Goal: Task Accomplishment & Management: Use online tool/utility

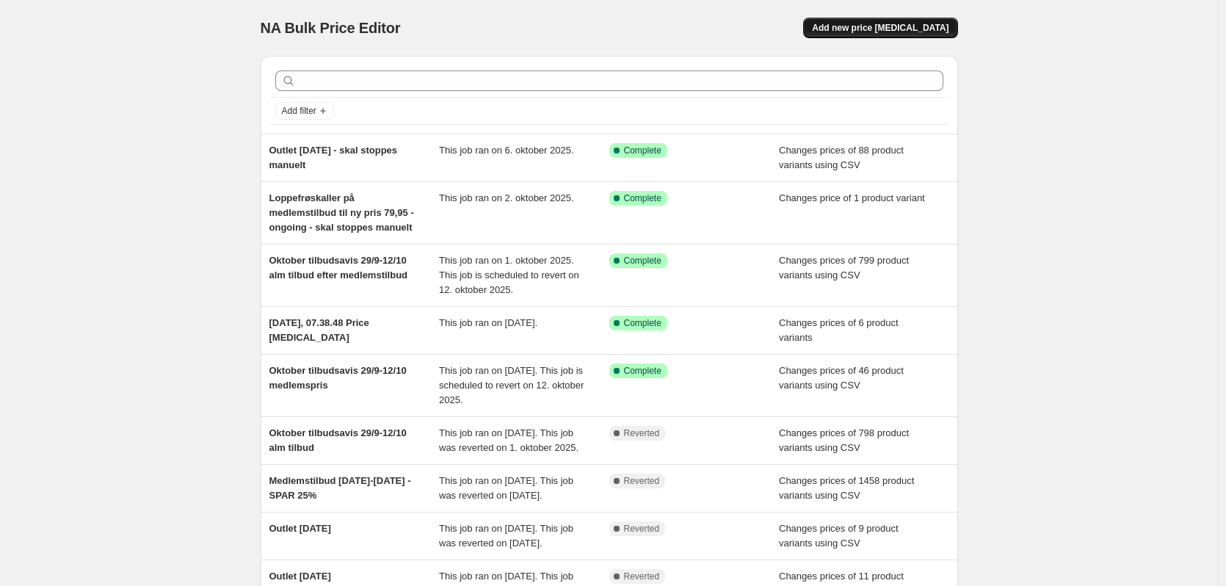
click at [898, 32] on span "Add new price [MEDICAL_DATA]" at bounding box center [880, 28] width 137 height 12
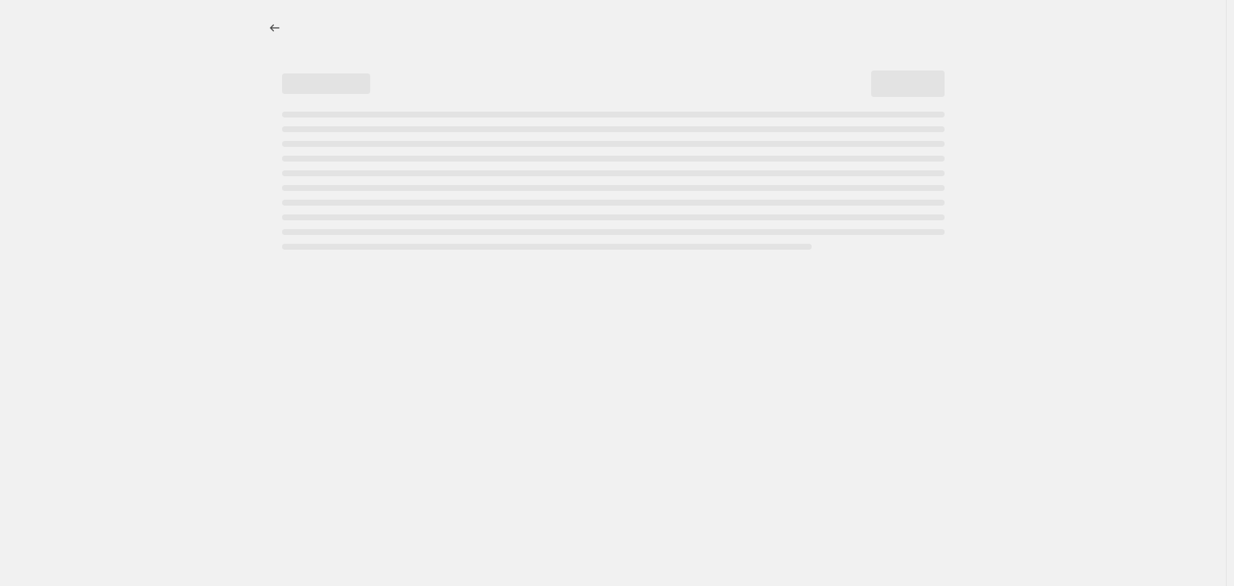
select select "percentage"
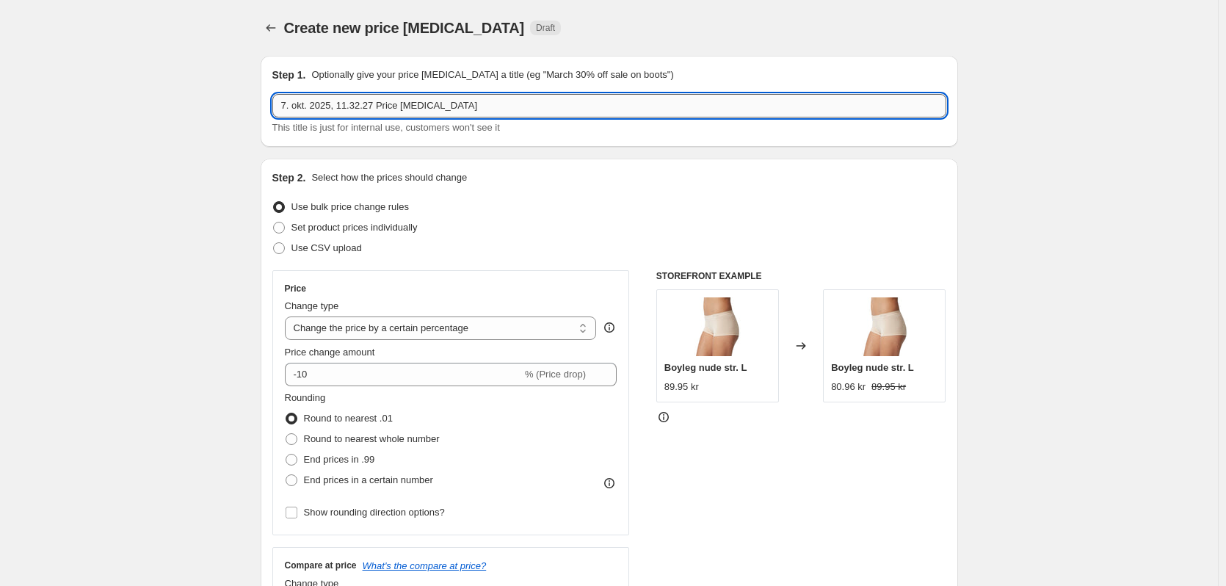
click at [364, 107] on input "7. okt. 2025, 11.32.27 Price [MEDICAL_DATA]" at bounding box center [609, 105] width 674 height 23
type input "DK OKT 13-26/10 2025 alm tilbud"
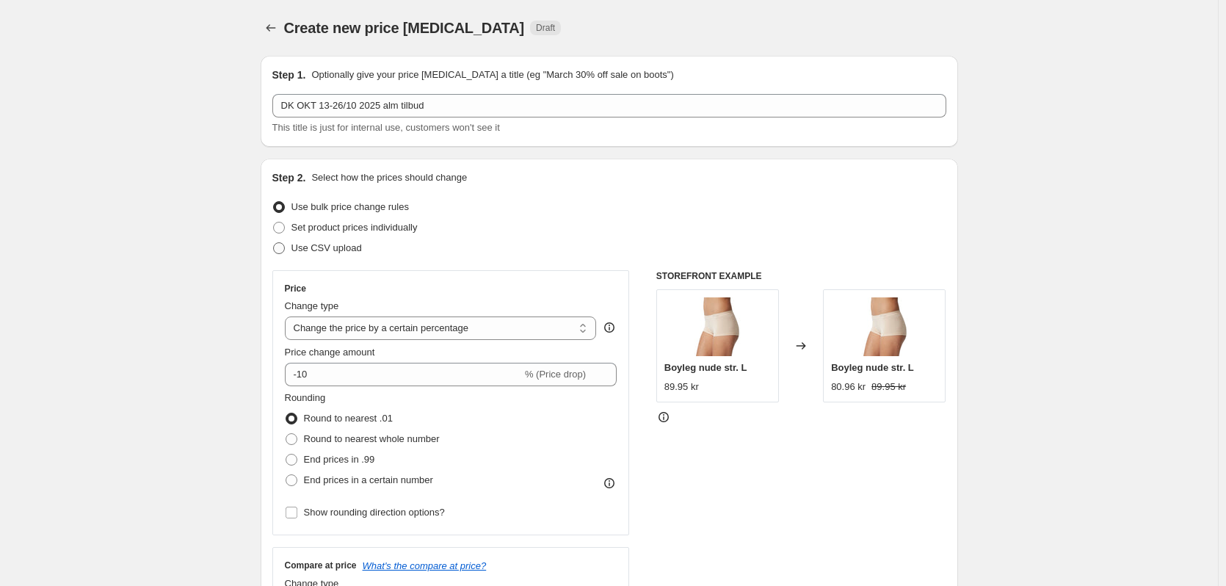
click at [356, 253] on span "Use CSV upload" at bounding box center [327, 247] width 70 height 11
click at [274, 243] on input "Use CSV upload" at bounding box center [273, 242] width 1 height 1
radio input "true"
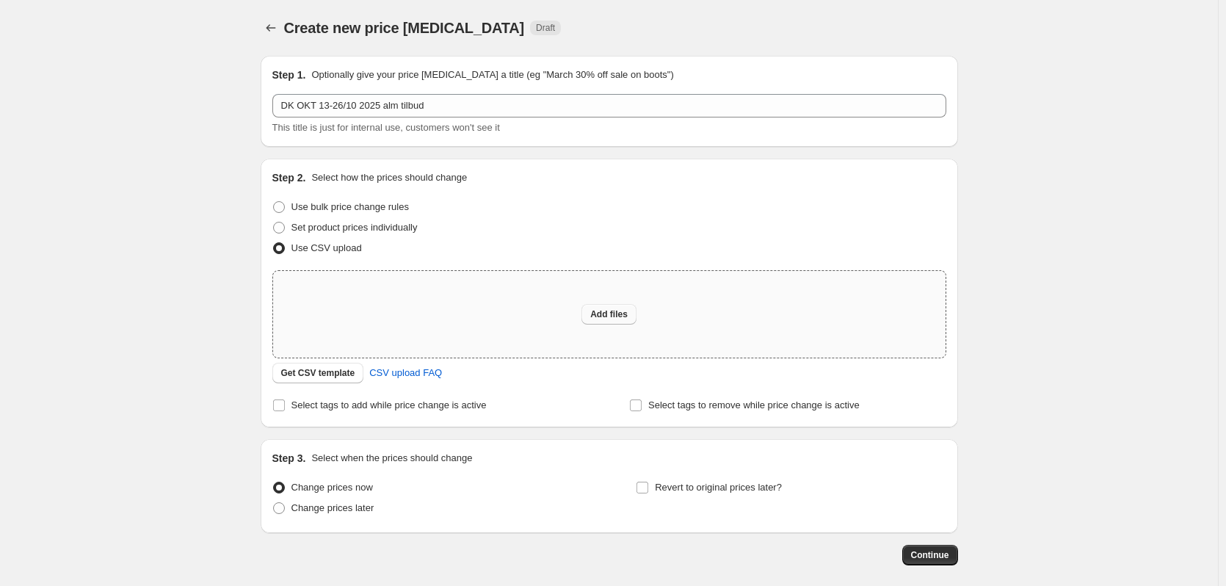
click at [628, 315] on span "Add files" at bounding box center [608, 314] width 37 height 12
type input "C:\fakepath\DA-OKT-almTILBUD CSV.csv"
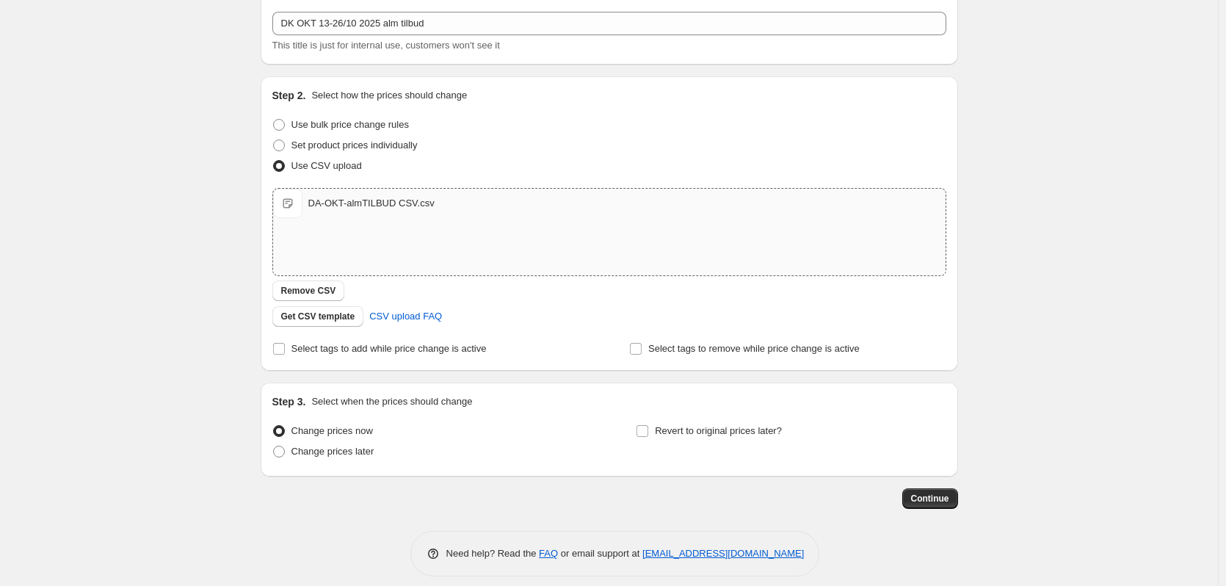
scroll to position [95, 0]
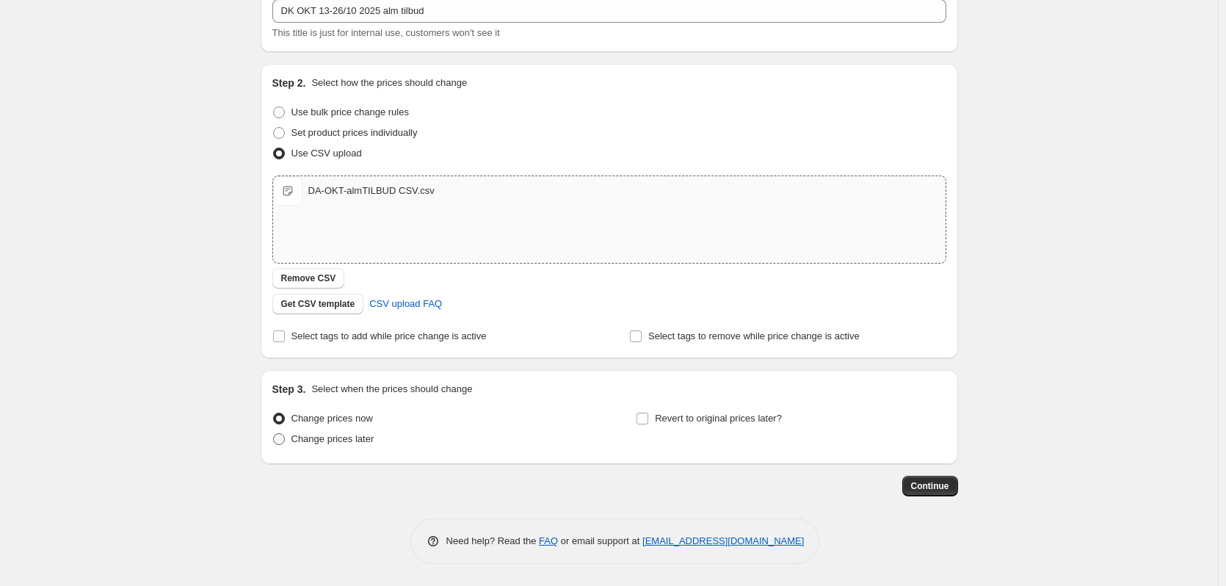
click at [340, 433] on span "Change prices later" at bounding box center [333, 438] width 83 height 11
click at [274, 433] on input "Change prices later" at bounding box center [273, 433] width 1 height 1
radio input "true"
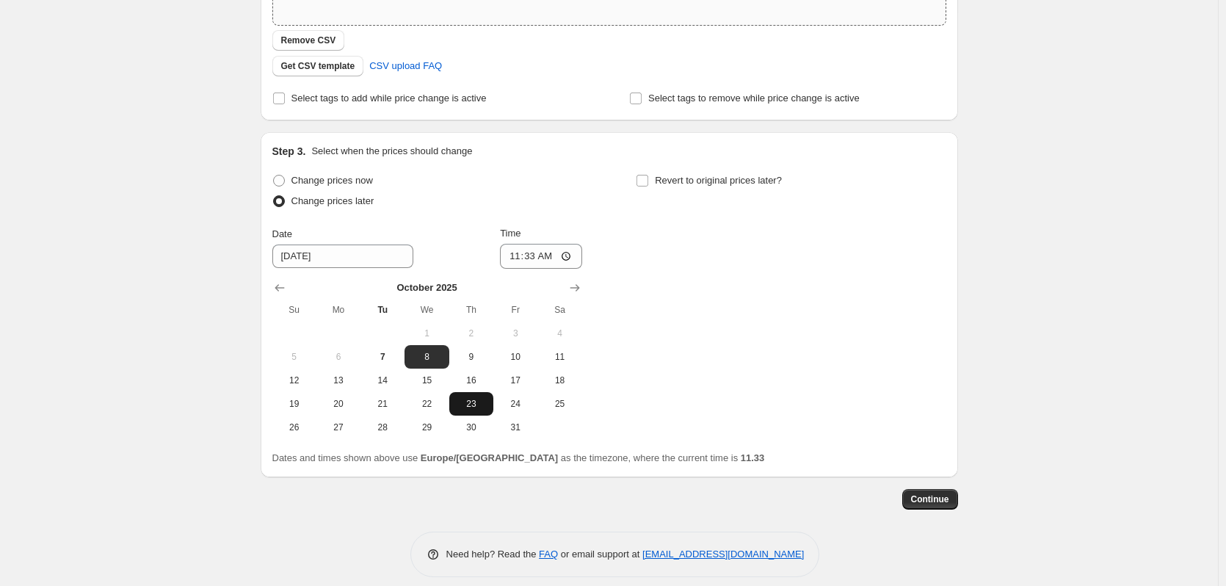
scroll to position [346, 0]
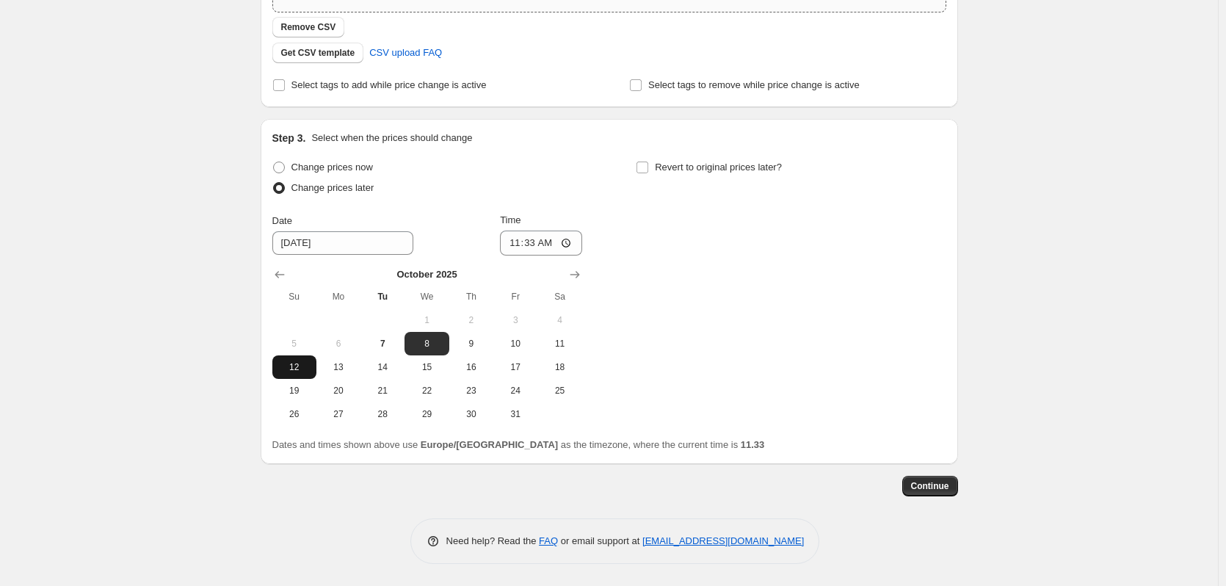
click at [286, 366] on span "12" at bounding box center [294, 367] width 32 height 12
type input "[DATE]"
click at [537, 246] on input "11:33" at bounding box center [541, 243] width 82 height 25
type input "00:00"
click at [648, 170] on input "Revert to original prices later?" at bounding box center [643, 168] width 12 height 12
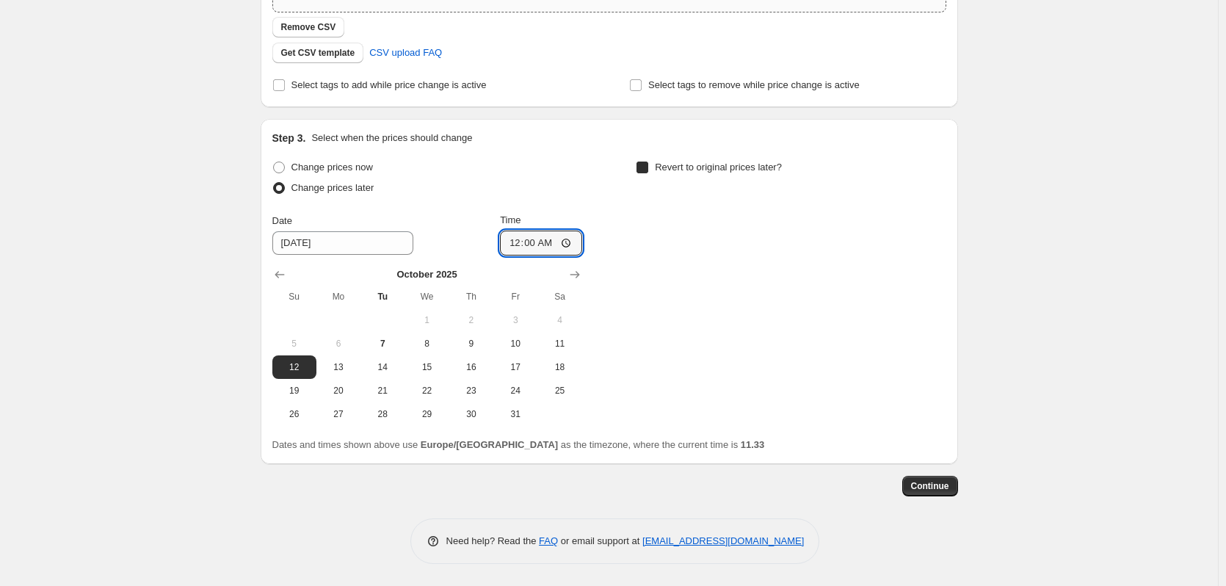
checkbox input "true"
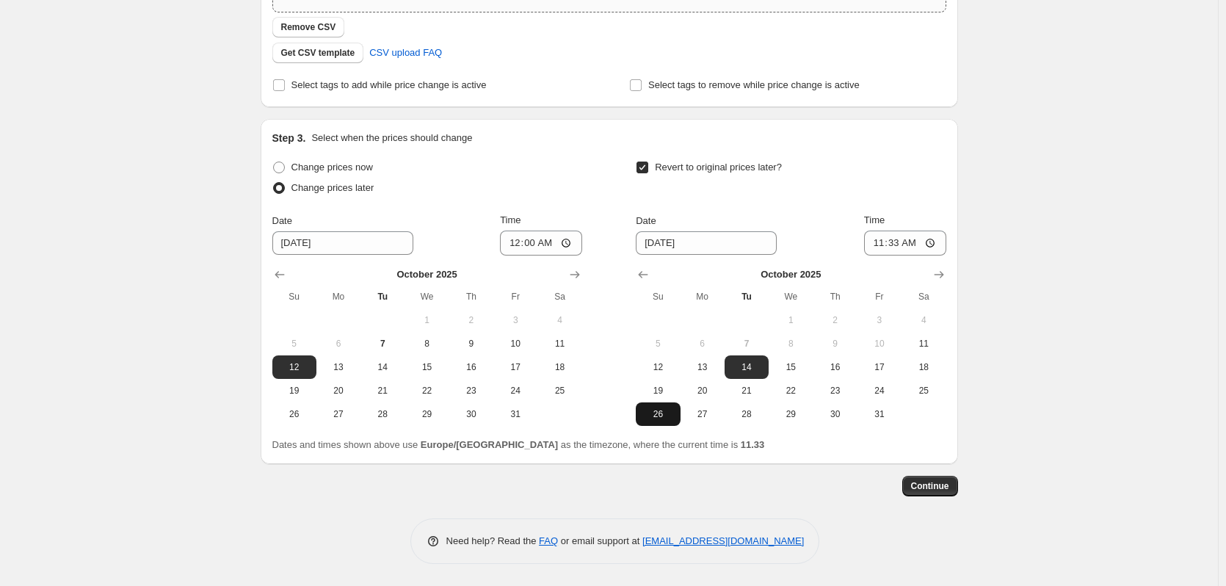
click at [655, 414] on span "26" at bounding box center [658, 414] width 32 height 12
type input "[DATE]"
click at [899, 242] on input "11:33" at bounding box center [905, 243] width 82 height 25
type input "23:59"
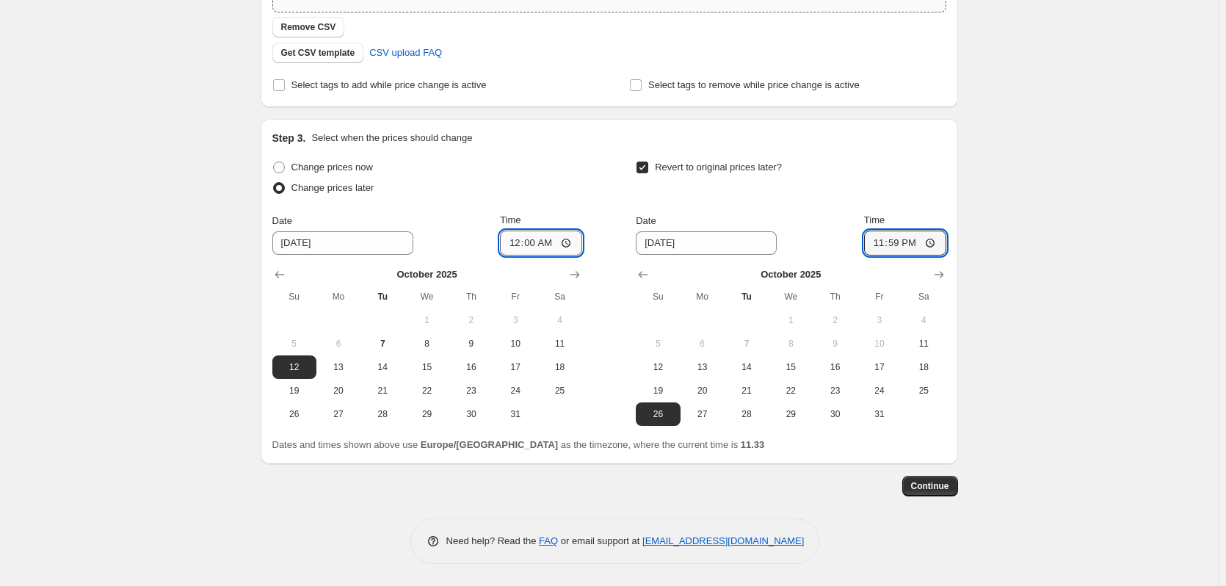
click at [555, 239] on input "00:00" at bounding box center [541, 243] width 82 height 25
type input "00:01"
click at [1106, 292] on div "Create new price [MEDICAL_DATA]. This page is ready Create new price [MEDICAL_D…" at bounding box center [609, 120] width 1218 height 932
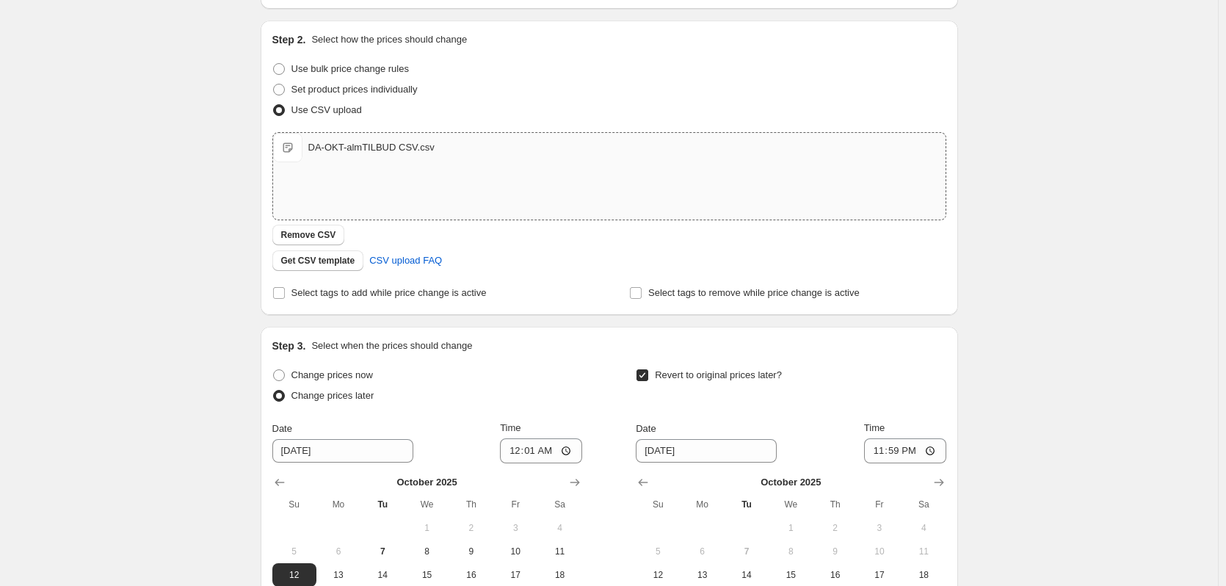
scroll to position [147, 0]
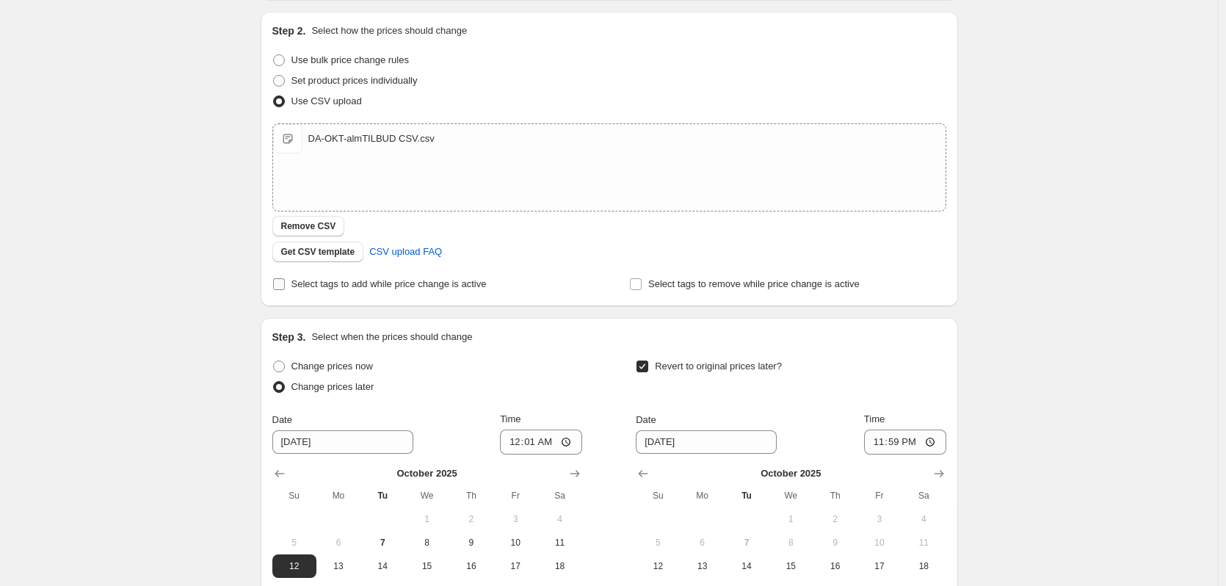
click at [356, 283] on span "Select tags to add while price change is active" at bounding box center [389, 283] width 195 height 11
click at [285, 283] on input "Select tags to add while price change is active" at bounding box center [279, 284] width 12 height 12
checkbox input "true"
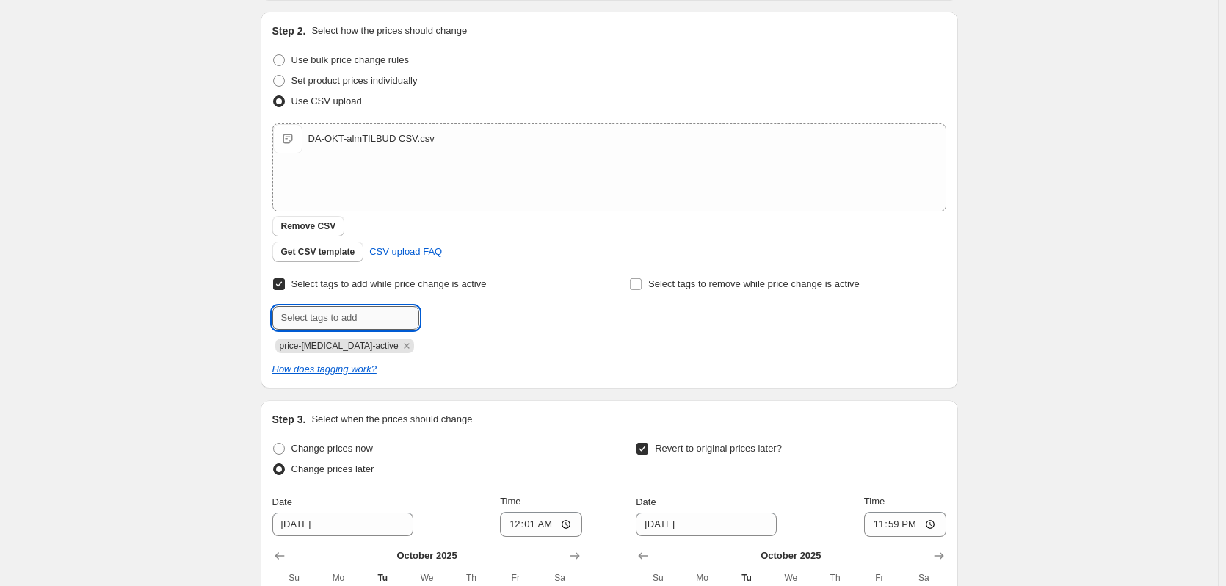
click at [369, 311] on input "text" at bounding box center [345, 317] width 147 height 23
type input "tilbudsavis"
click at [438, 322] on b "Add" at bounding box center [440, 316] width 17 height 10
click at [358, 320] on input "text" at bounding box center [345, 317] width 147 height 23
type input "tilbud"
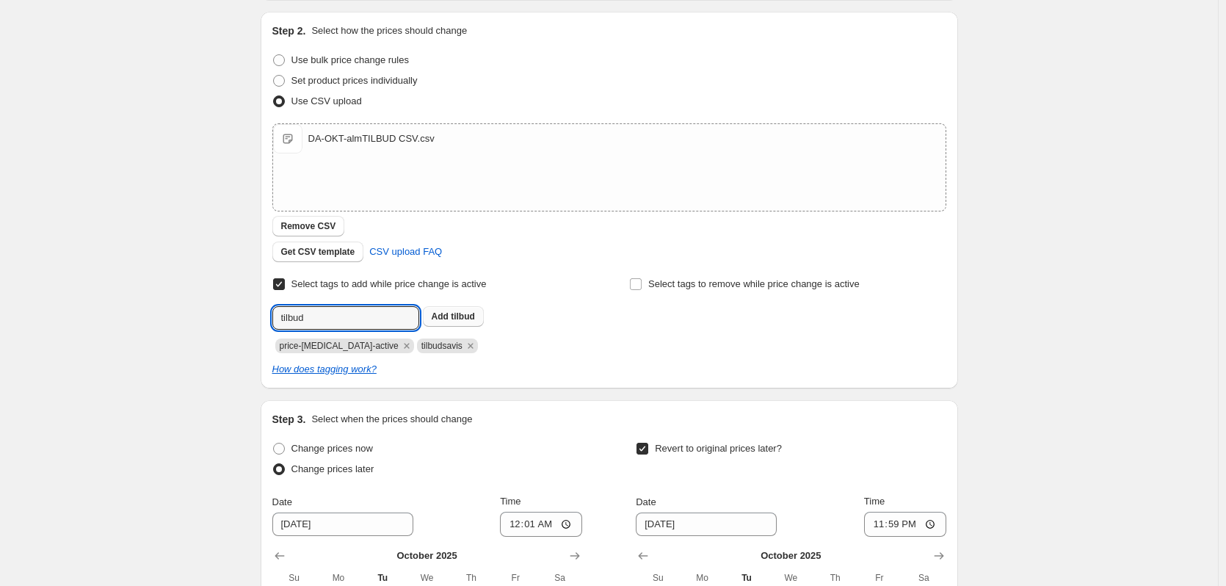
click at [457, 316] on span "tilbud" at bounding box center [463, 316] width 24 height 10
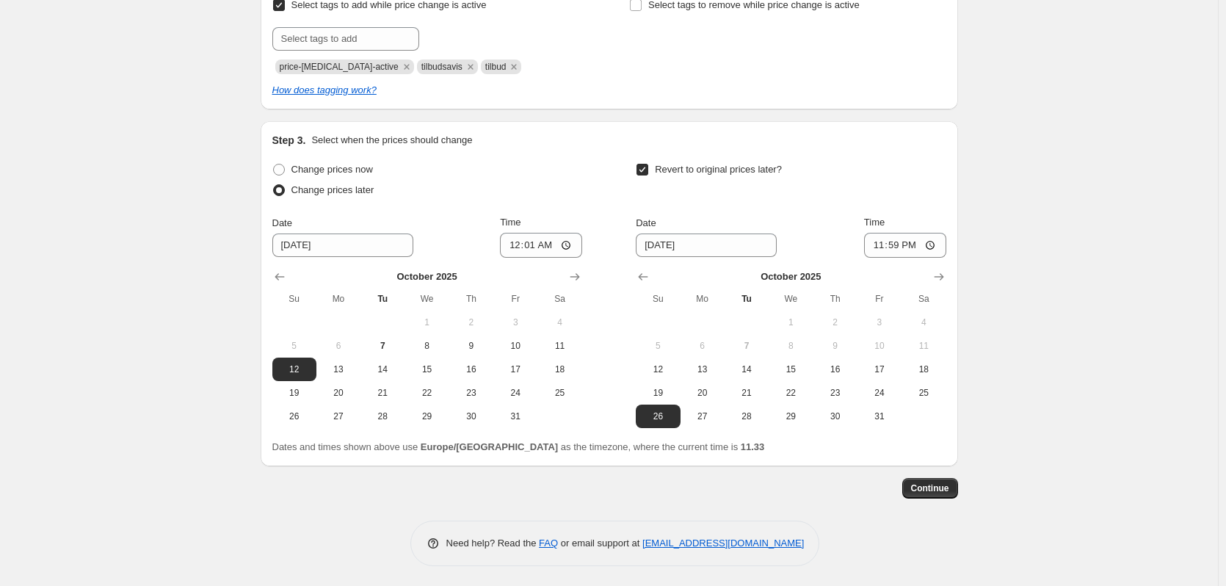
scroll to position [428, 0]
click at [940, 488] on span "Continue" at bounding box center [930, 486] width 38 height 12
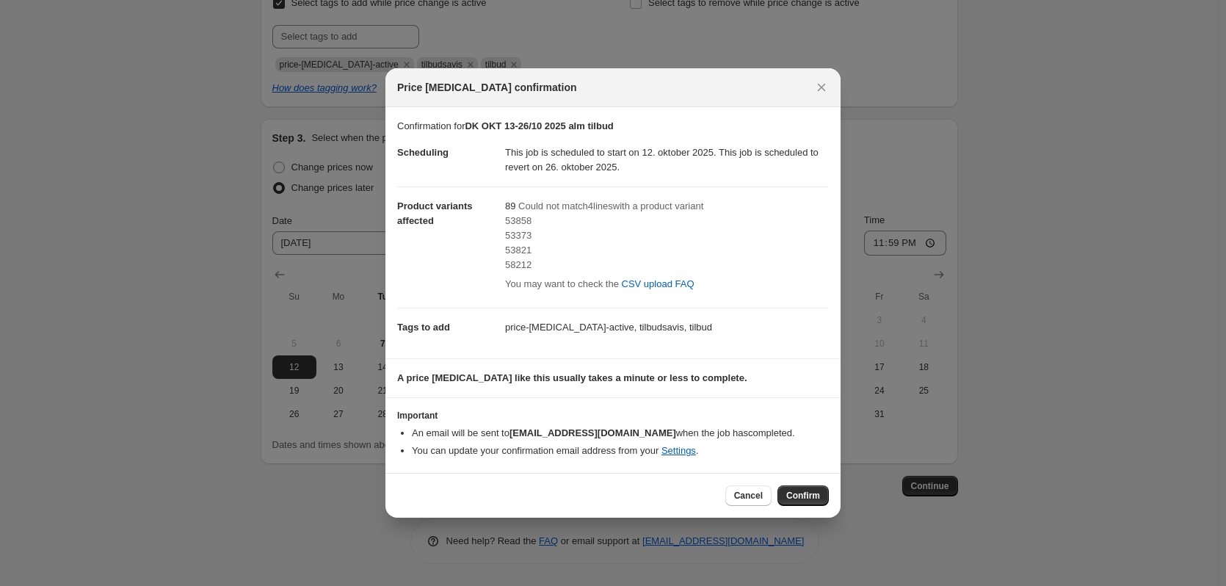
click at [512, 217] on span "53858" at bounding box center [518, 220] width 26 height 11
copy span "53858"
click at [543, 253] on div "53821" at bounding box center [667, 250] width 324 height 15
drag, startPoint x: 531, startPoint y: 269, endPoint x: 505, endPoint y: 225, distance: 51.0
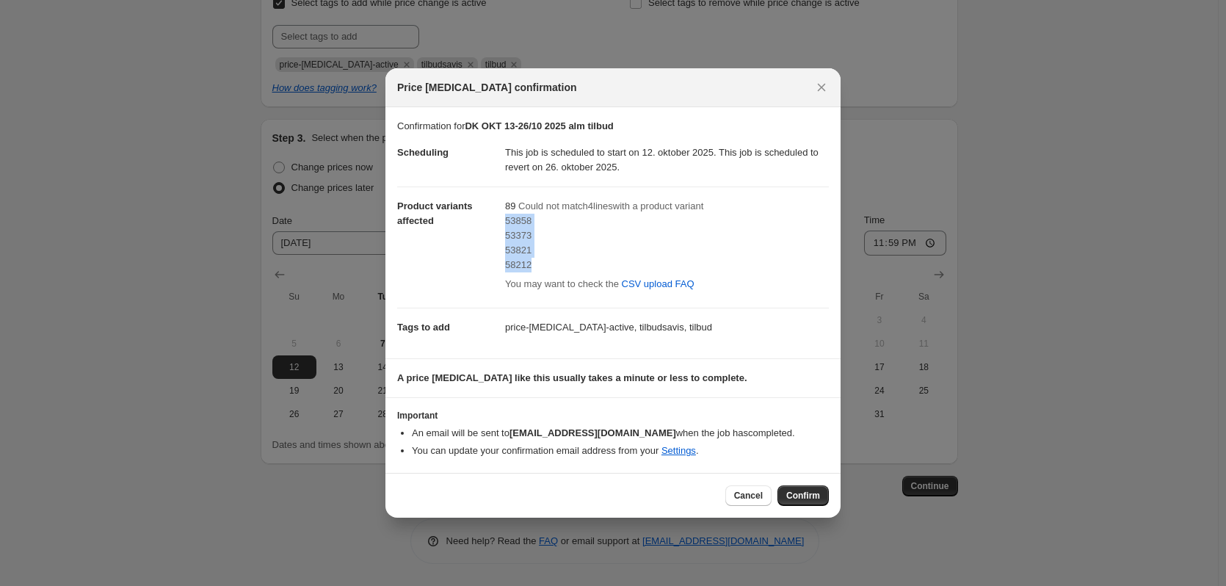
click at [505, 225] on div "53858 53373 53821 58212" at bounding box center [667, 243] width 324 height 59
copy div "53858 53373 53821 58212"
click at [809, 495] on span "Confirm" at bounding box center [803, 496] width 34 height 12
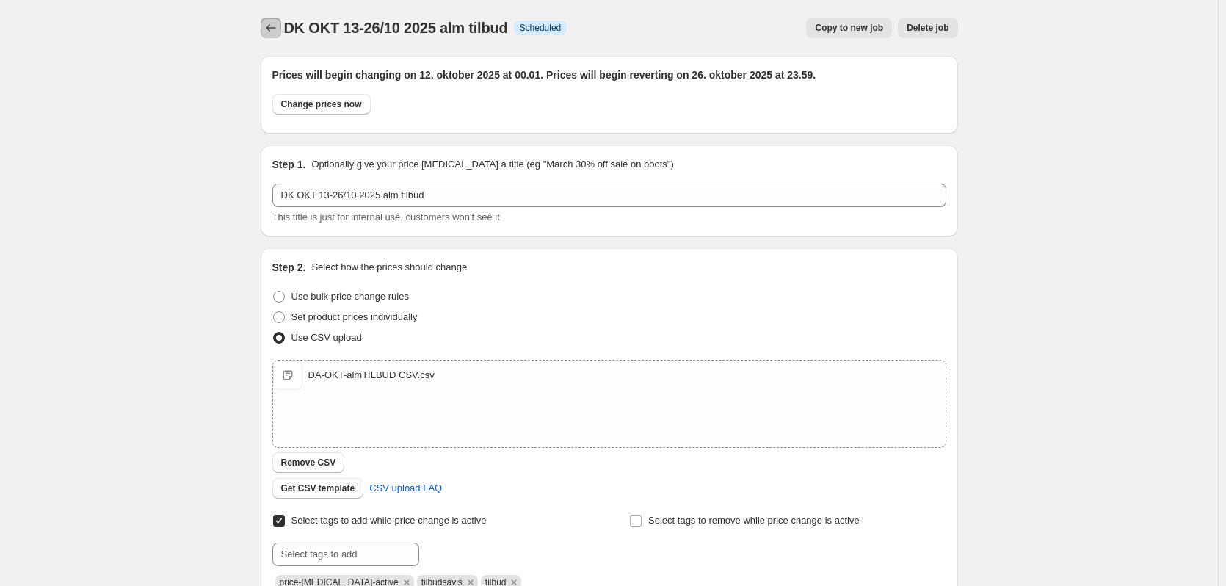
click at [275, 23] on icon "Price change jobs" at bounding box center [271, 28] width 15 height 15
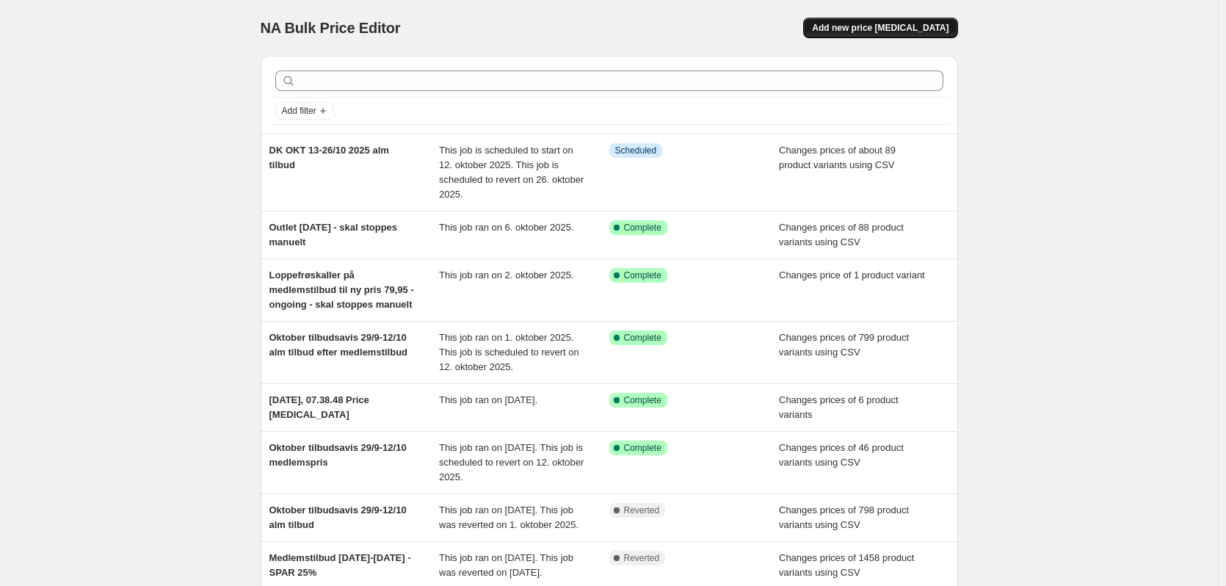
click at [931, 22] on button "Add new price [MEDICAL_DATA]" at bounding box center [880, 28] width 154 height 21
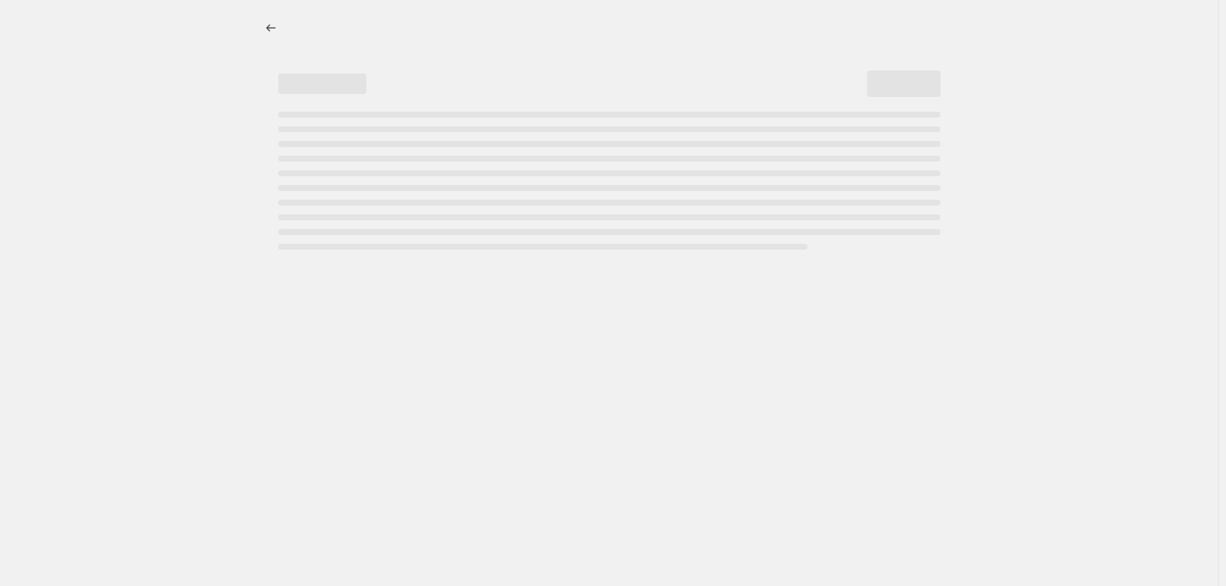
select select "percentage"
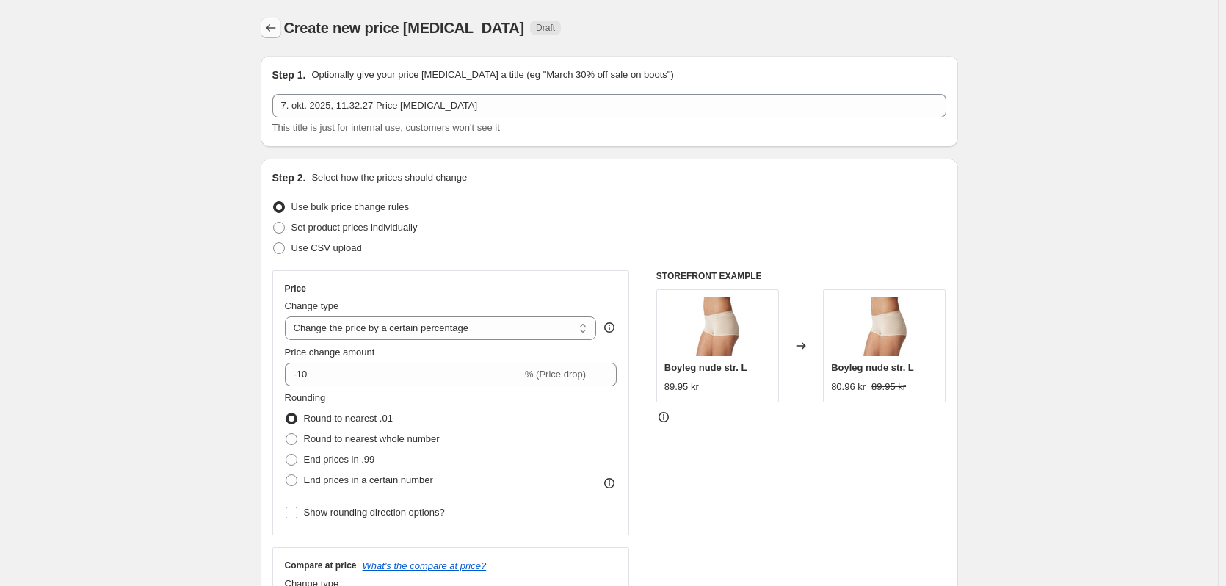
click at [271, 27] on icon "Price change jobs" at bounding box center [271, 27] width 10 height 7
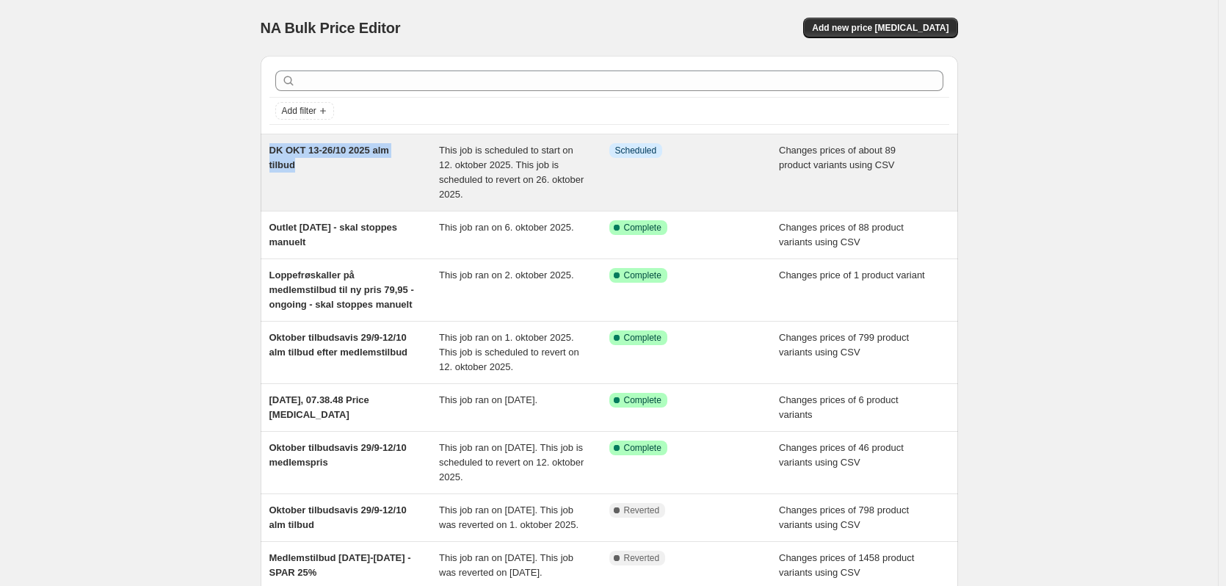
drag, startPoint x: 252, startPoint y: 145, endPoint x: 305, endPoint y: 167, distance: 57.7
click at [305, 167] on div "Add filter DK OKT 13-26/10 2025 alm tilbud This job is scheduled to start on 12…" at bounding box center [603, 392] width 709 height 696
copy span "DK OKT 13-26/10 2025 alm tilbud"
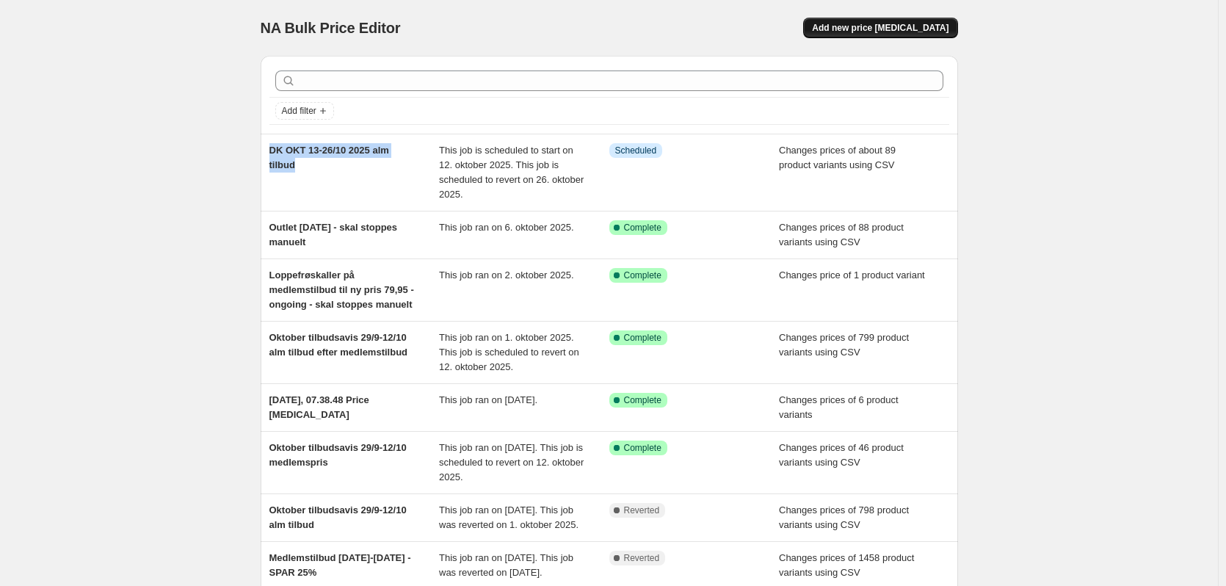
click at [908, 29] on span "Add new price [MEDICAL_DATA]" at bounding box center [880, 28] width 137 height 12
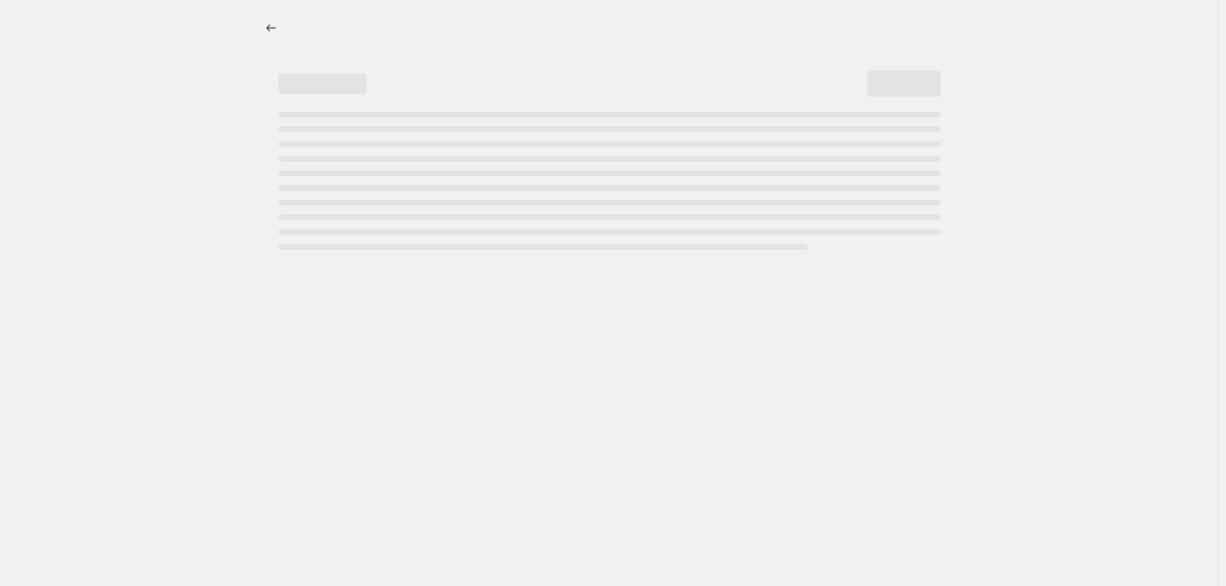
select select "percentage"
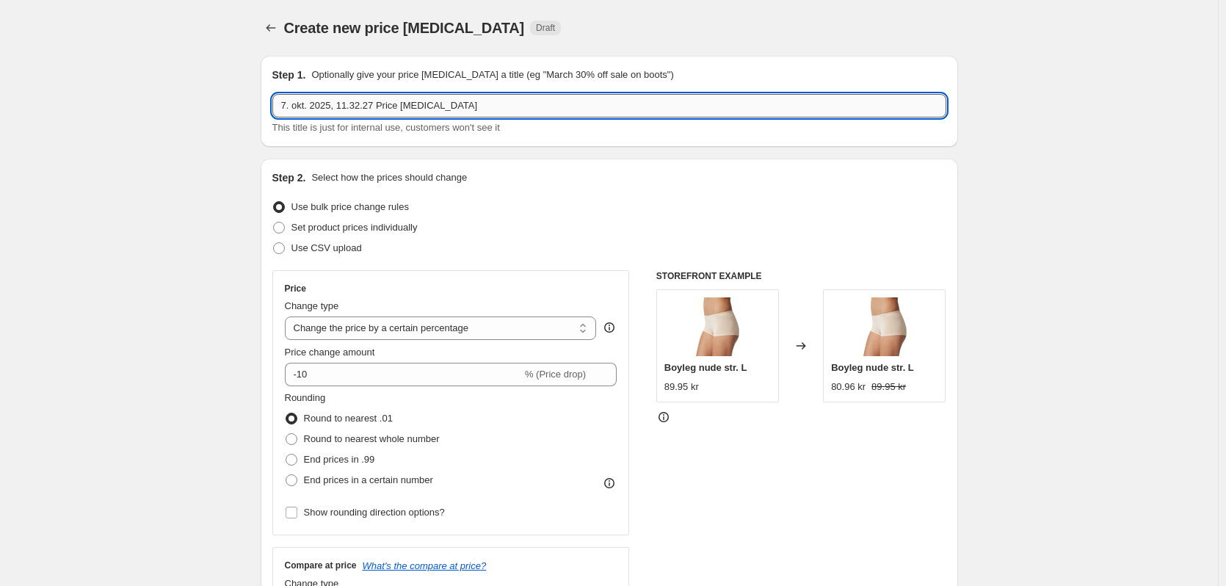
click at [333, 104] on input "7. okt. 2025, 11.32.27 Price [MEDICAL_DATA]" at bounding box center [609, 105] width 674 height 23
paste input "DK OKT 13-26/10 2025 alm tilbud"
drag, startPoint x: 446, startPoint y: 112, endPoint x: 542, endPoint y: 109, distance: 95.5
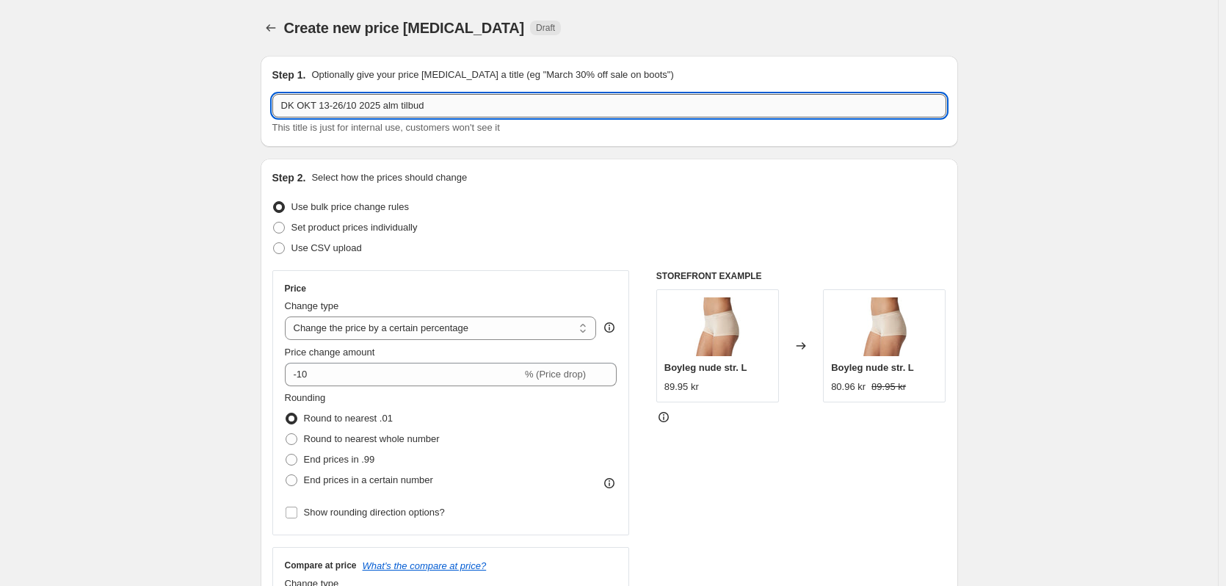
click at [526, 111] on input "DK OKT 13-26/10 2025 alm tilbud" at bounding box center [609, 105] width 674 height 23
type input "DK OKT 13-26/10 2025 medlemspris"
click at [327, 249] on span "Use CSV upload" at bounding box center [327, 247] width 70 height 11
click at [274, 243] on input "Use CSV upload" at bounding box center [273, 242] width 1 height 1
radio input "true"
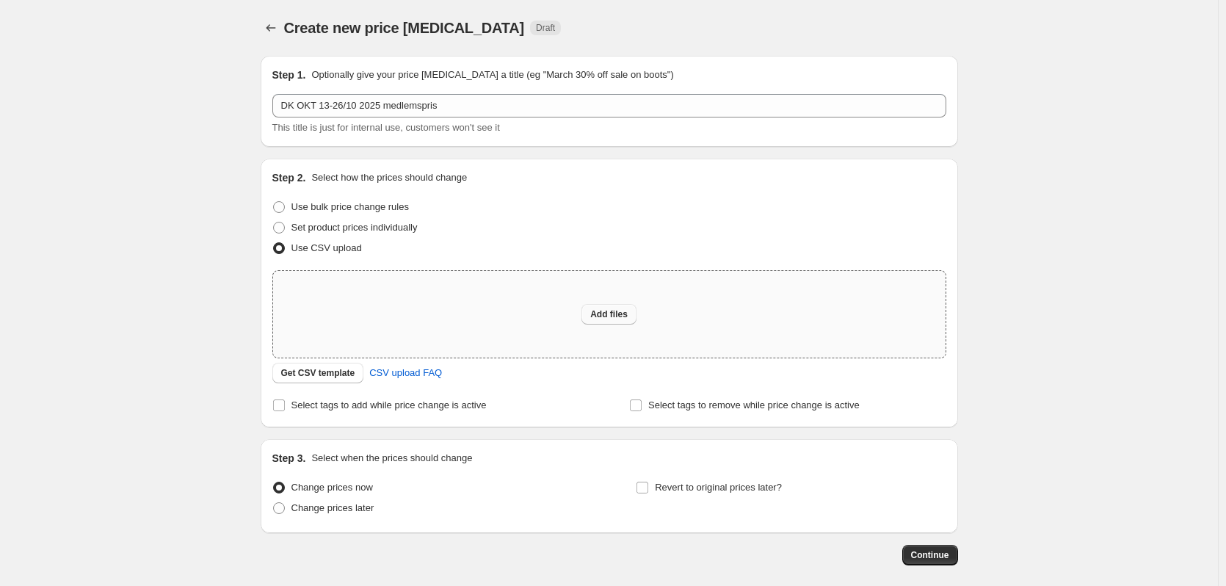
click at [602, 314] on span "Add files" at bounding box center [608, 314] width 37 height 12
type input "C:\fakepath\DA-OKT-medlemspris CSV.csv"
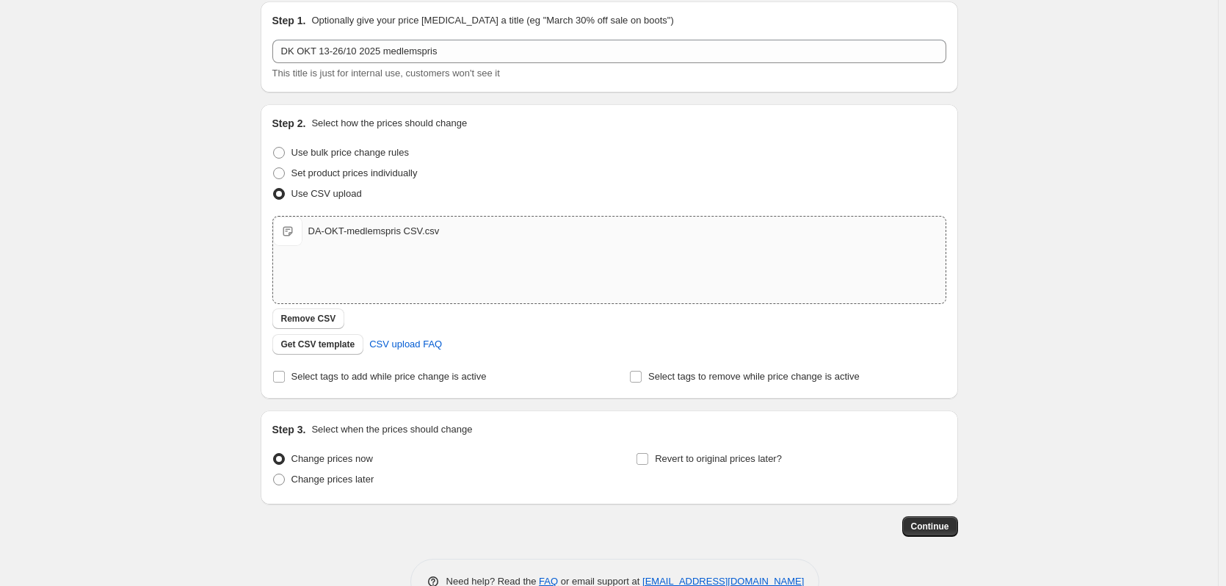
scroll to position [95, 0]
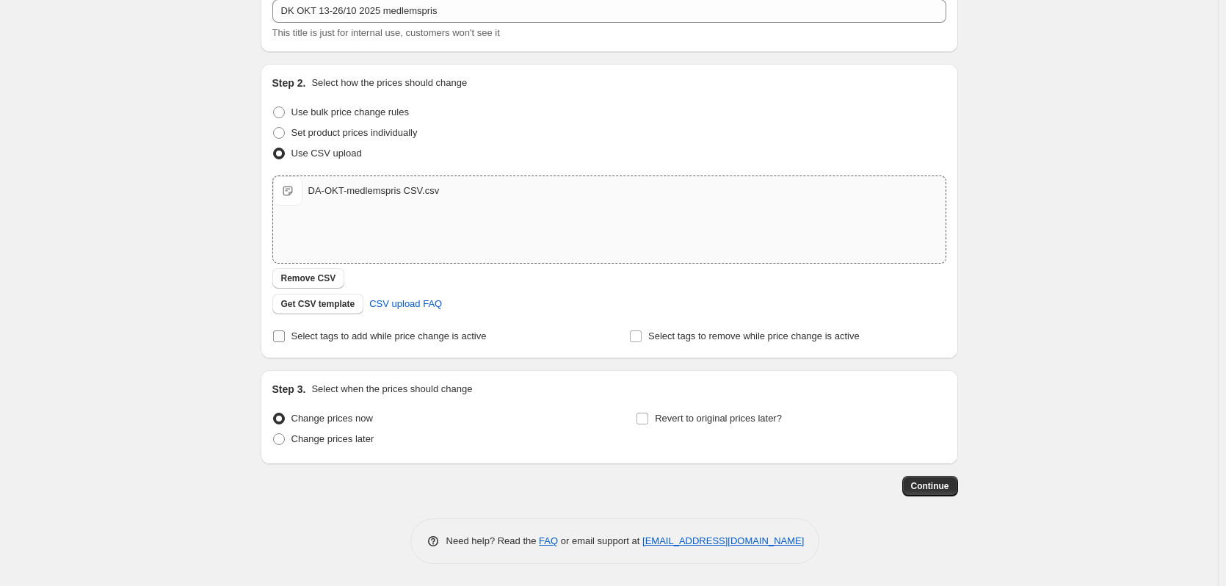
click at [384, 336] on span "Select tags to add while price change is active" at bounding box center [389, 335] width 195 height 11
click at [285, 336] on input "Select tags to add while price change is active" at bounding box center [279, 336] width 12 height 12
checkbox input "true"
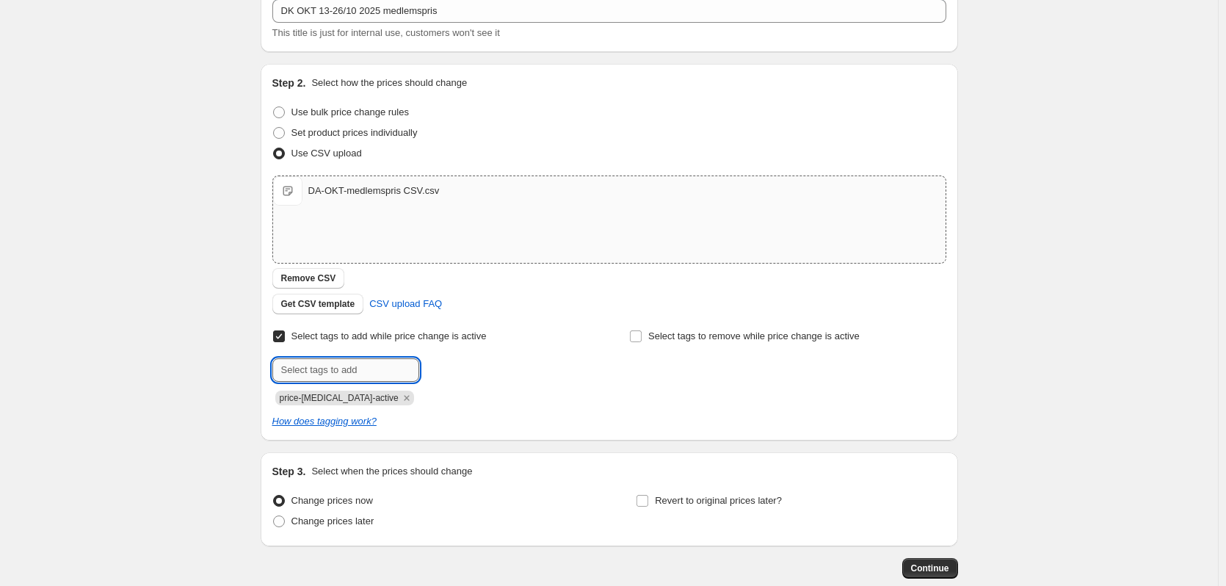
click at [346, 374] on input "text" at bounding box center [345, 369] width 147 height 23
type input "medlemspris"
click at [476, 366] on span "medlemspris" at bounding box center [478, 368] width 54 height 10
click at [315, 526] on span "Change prices later" at bounding box center [333, 520] width 83 height 11
click at [274, 516] on input "Change prices later" at bounding box center [273, 515] width 1 height 1
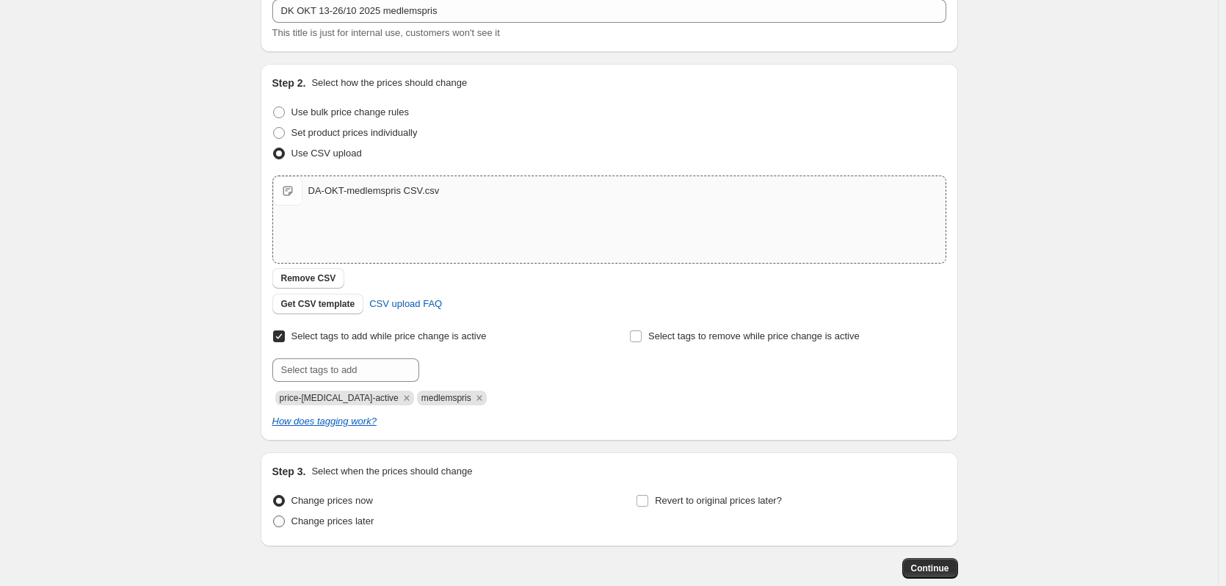
radio input "true"
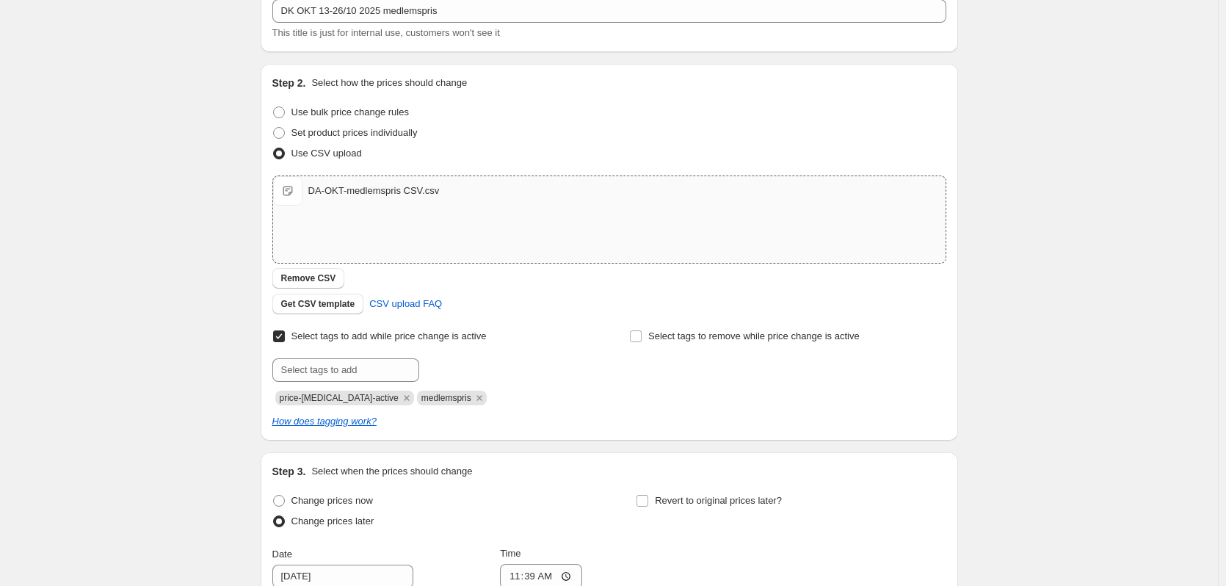
scroll to position [315, 0]
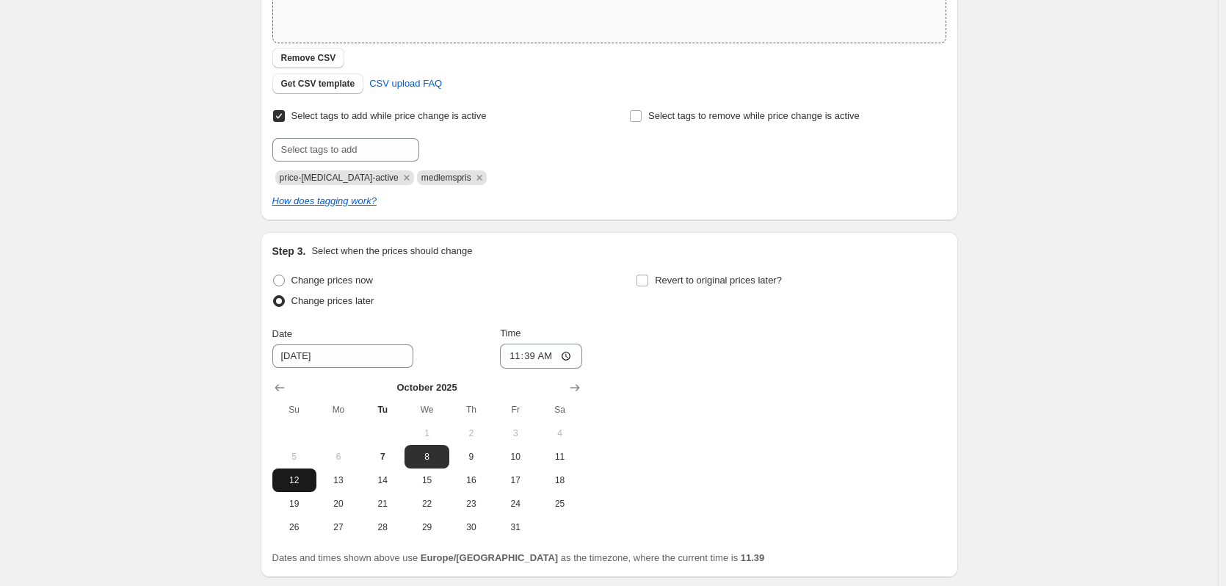
click at [300, 480] on span "12" at bounding box center [294, 480] width 32 height 12
type input "[DATE]"
click at [536, 355] on input "11:39" at bounding box center [541, 356] width 82 height 25
click at [550, 358] on input "00:39" at bounding box center [541, 356] width 82 height 25
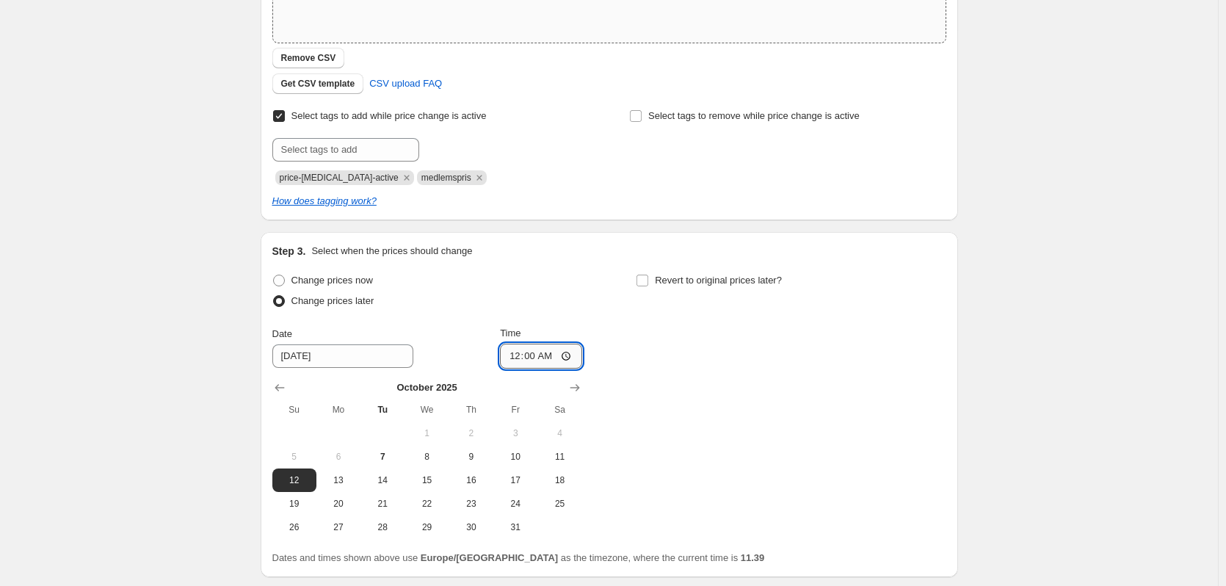
type input "00:01"
click at [693, 280] on span "Revert to original prices later?" at bounding box center [718, 280] width 127 height 11
click at [648, 280] on input "Revert to original prices later?" at bounding box center [643, 281] width 12 height 12
checkbox input "true"
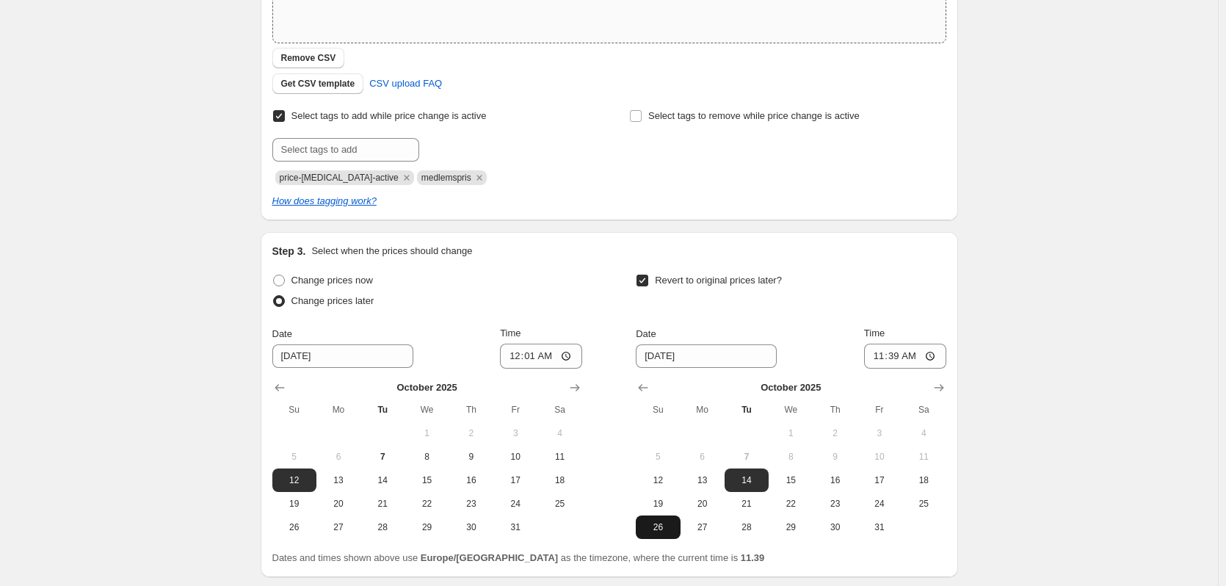
click at [666, 535] on button "26" at bounding box center [658, 526] width 44 height 23
type input "[DATE]"
click at [899, 348] on input "11:39" at bounding box center [905, 356] width 82 height 25
type input "23:59"
click at [998, 214] on div "Create new price [MEDICAL_DATA]. This page is ready Create new price [MEDICAL_D…" at bounding box center [609, 192] width 1218 height 1014
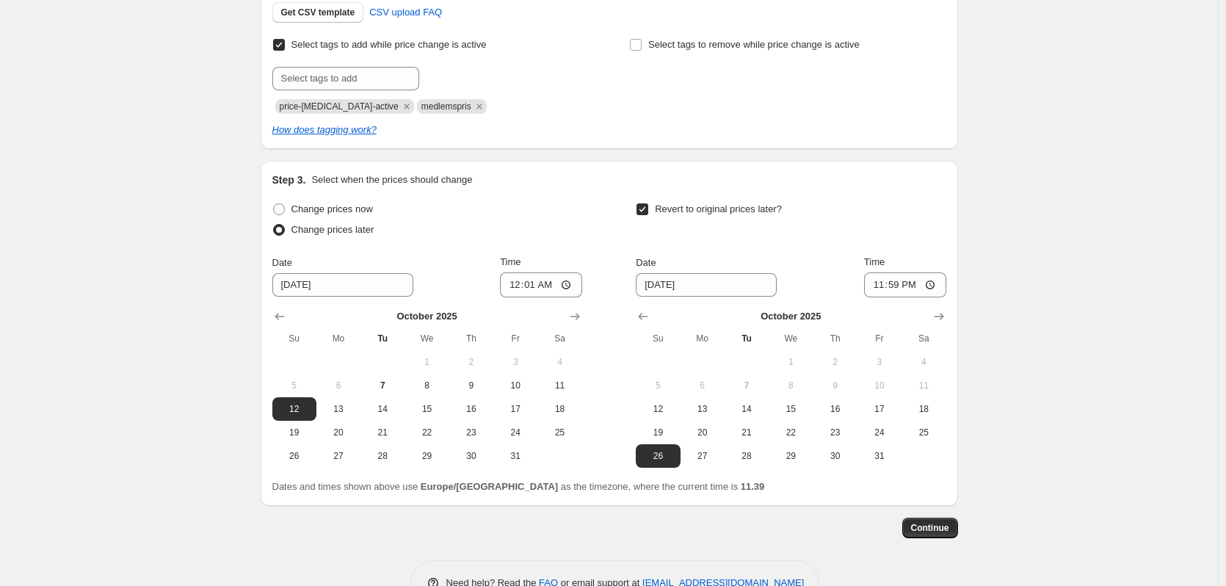
scroll to position [428, 0]
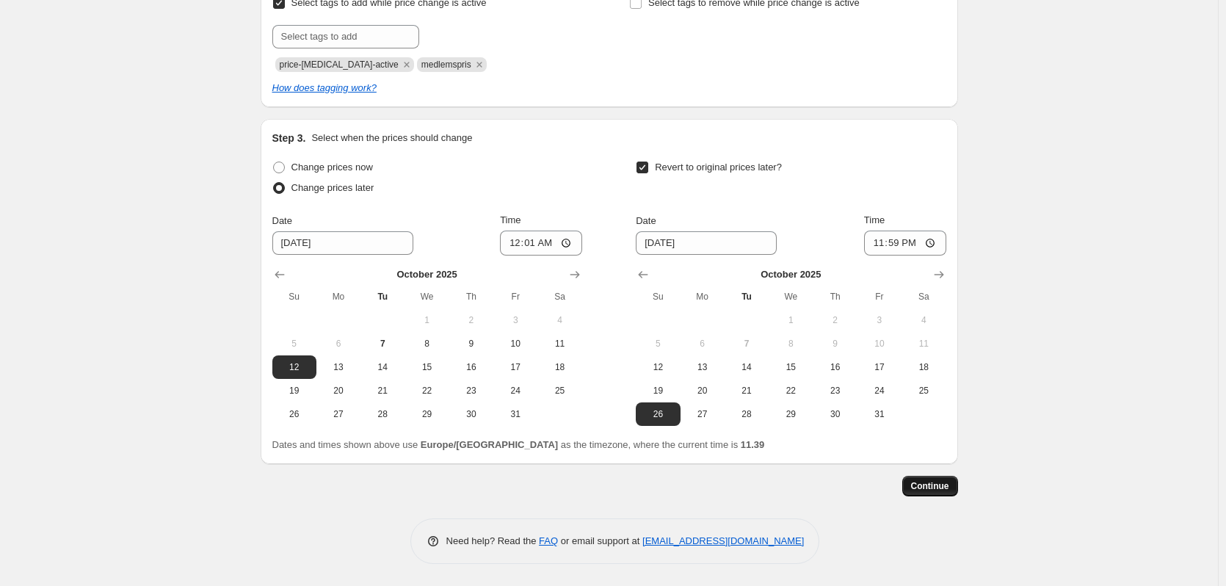
click at [944, 487] on span "Continue" at bounding box center [930, 486] width 38 height 12
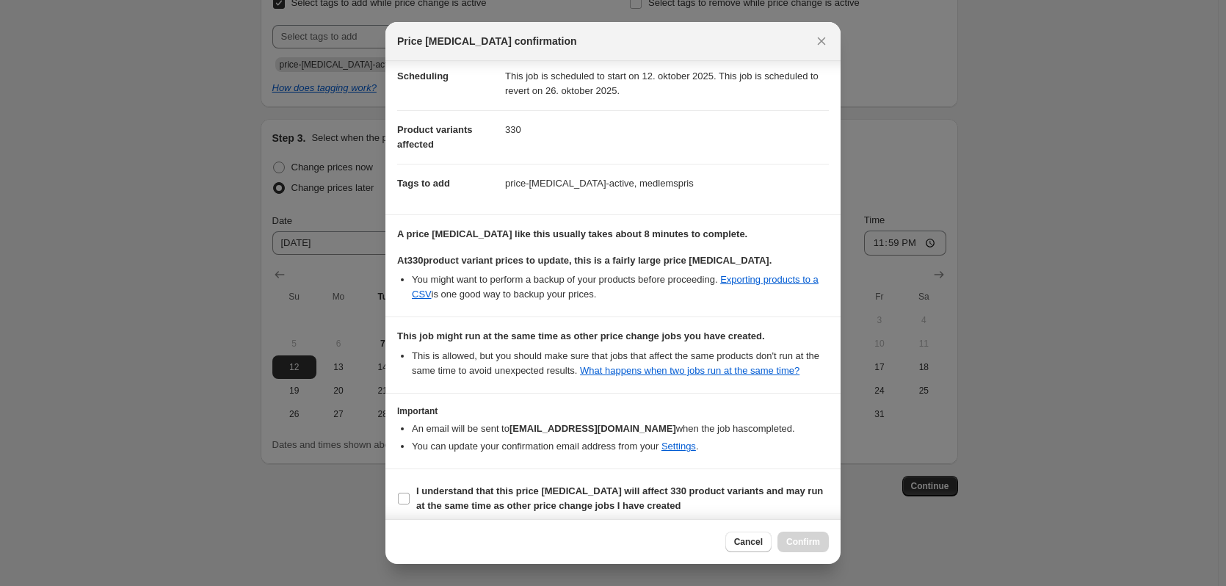
scroll to position [39, 0]
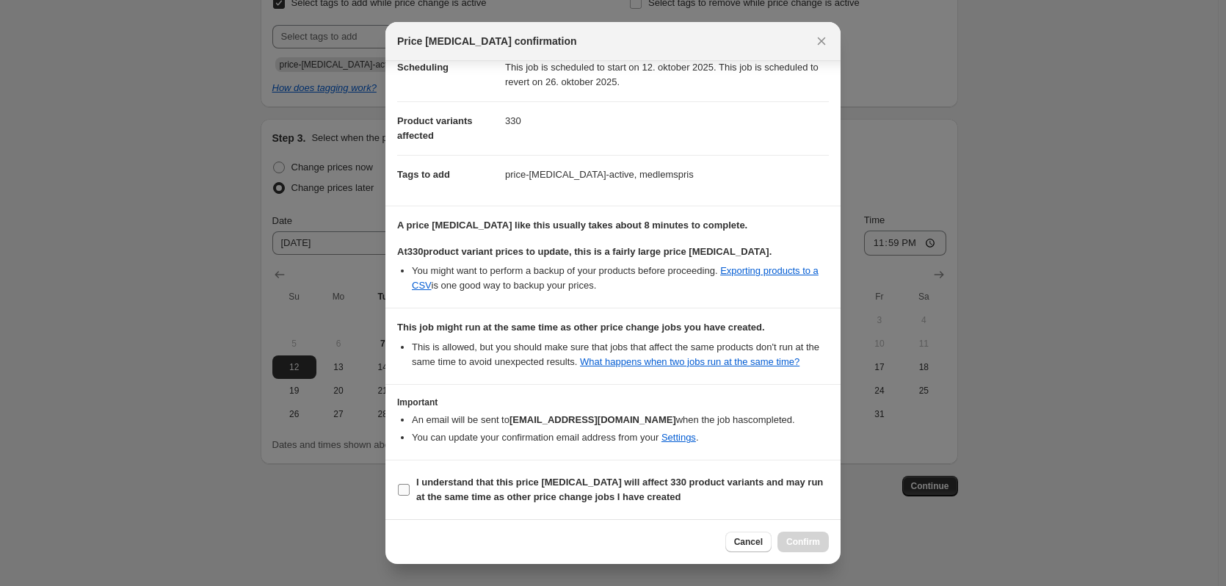
click at [399, 488] on input "I understand that this price [MEDICAL_DATA] will affect 330 product variants an…" at bounding box center [404, 490] width 12 height 12
checkbox input "true"
click at [812, 537] on span "Confirm" at bounding box center [803, 542] width 34 height 12
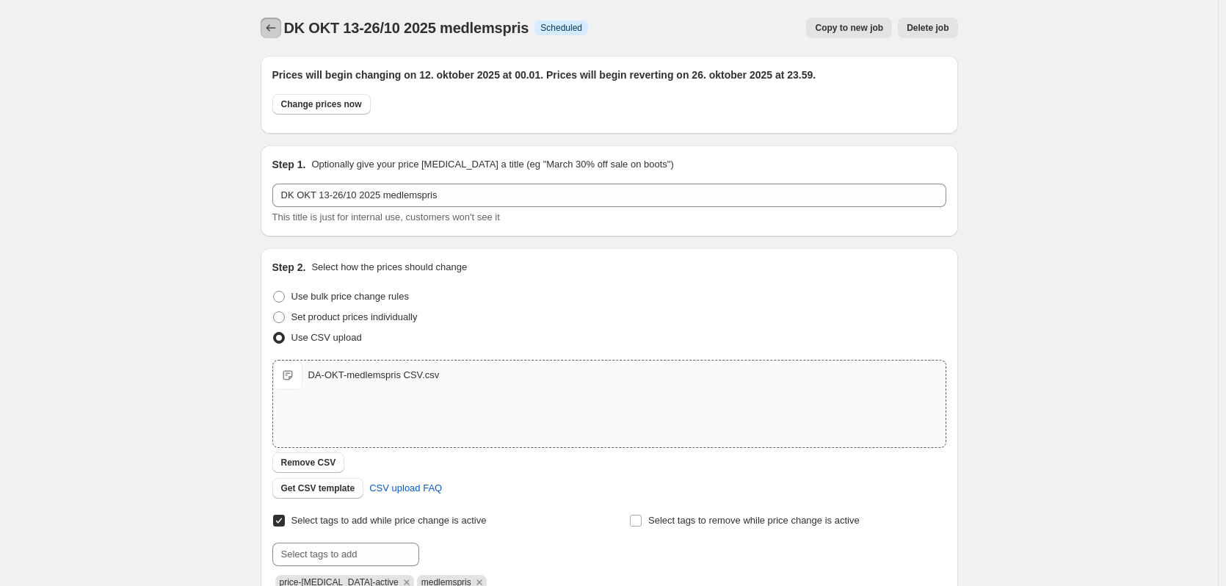
click at [273, 23] on icon "Price change jobs" at bounding box center [271, 28] width 15 height 15
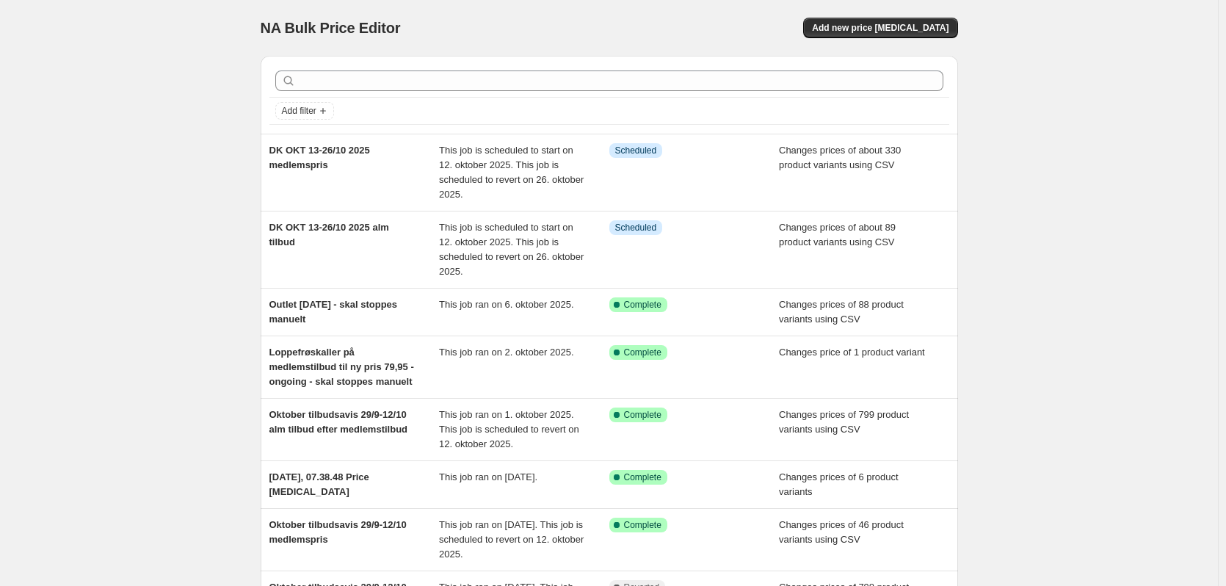
drag, startPoint x: 141, startPoint y: 141, endPoint x: 152, endPoint y: 140, distance: 11.0
click at [152, 140] on div "NA Bulk Price Editor. This page is ready NA Bulk Price Editor Add new price [ME…" at bounding box center [609, 429] width 1218 height 859
click at [874, 21] on button "Add new price [MEDICAL_DATA]" at bounding box center [880, 28] width 154 height 21
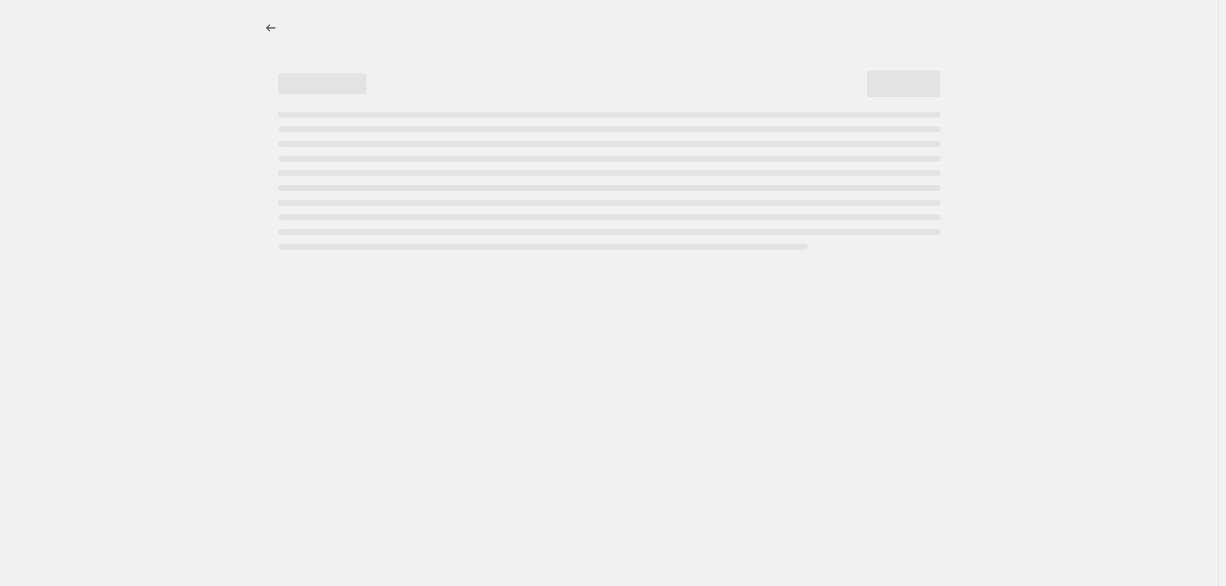
select select "percentage"
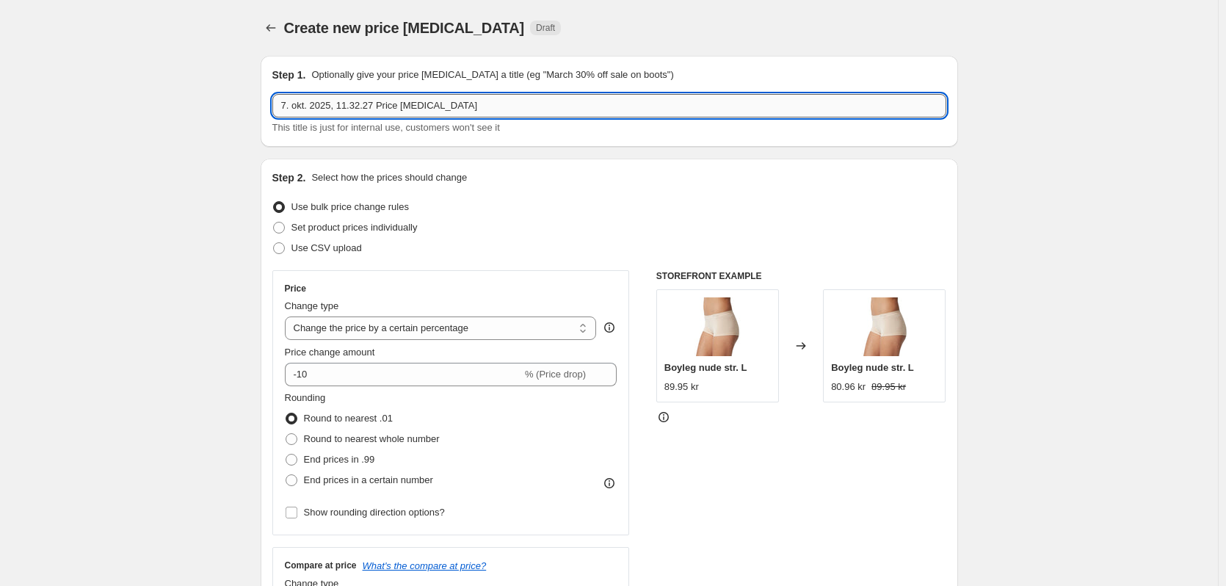
click at [359, 102] on input "7. okt. 2025, 11.32.27 Price [MEDICAL_DATA]" at bounding box center [609, 105] width 674 height 23
drag, startPoint x: 359, startPoint y: 102, endPoint x: 369, endPoint y: 104, distance: 10.4
click at [366, 104] on input "7. okt. 2025, 11.32.27 Price [MEDICAL_DATA]" at bounding box center [609, 105] width 674 height 23
type input "UGE 42 medlemsdage 16-19/10"
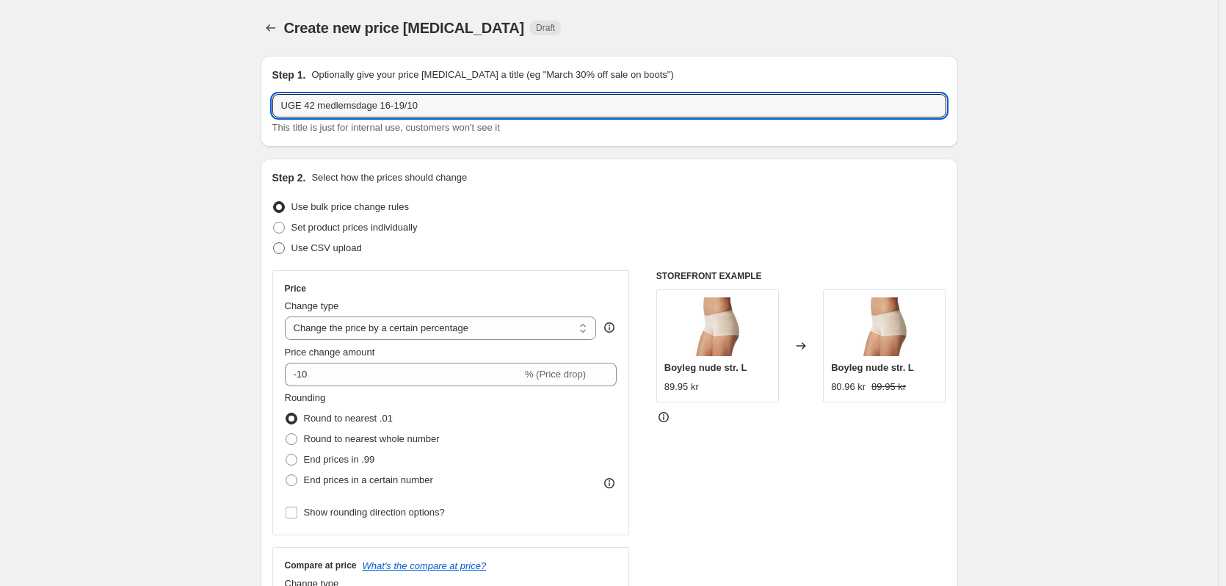
drag, startPoint x: 344, startPoint y: 250, endPoint x: 324, endPoint y: 252, distance: 20.7
click at [344, 250] on span "Use CSV upload" at bounding box center [327, 247] width 70 height 11
click at [274, 243] on input "Use CSV upload" at bounding box center [273, 242] width 1 height 1
radio input "true"
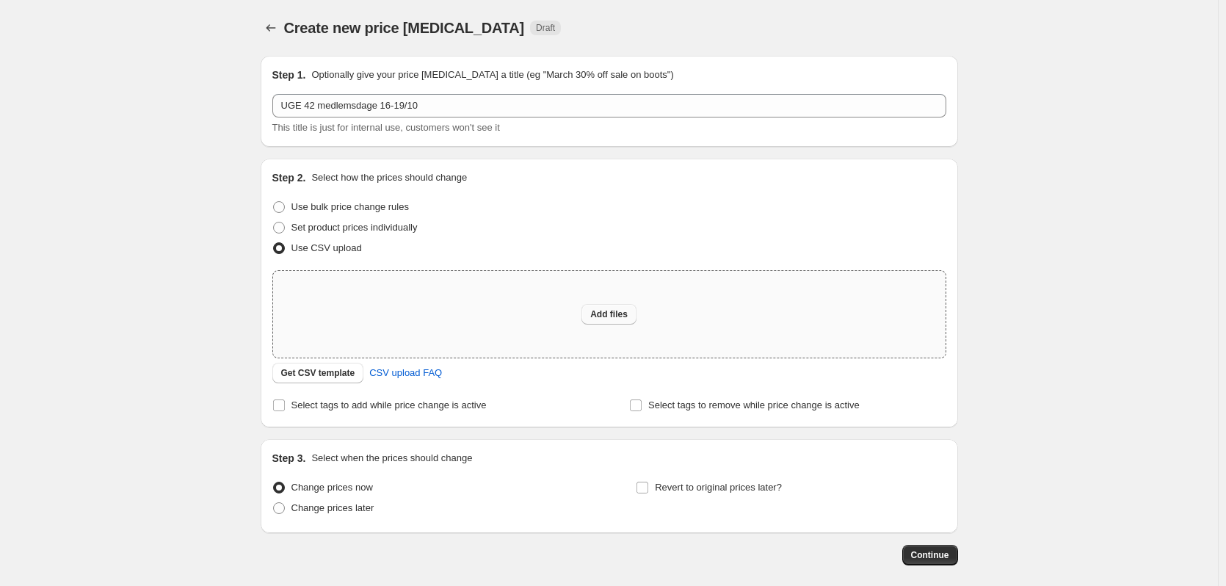
click at [603, 320] on button "Add files" at bounding box center [609, 314] width 55 height 21
type input "C:\fakepath\DA-OKT-medlemspris CSV.csv"
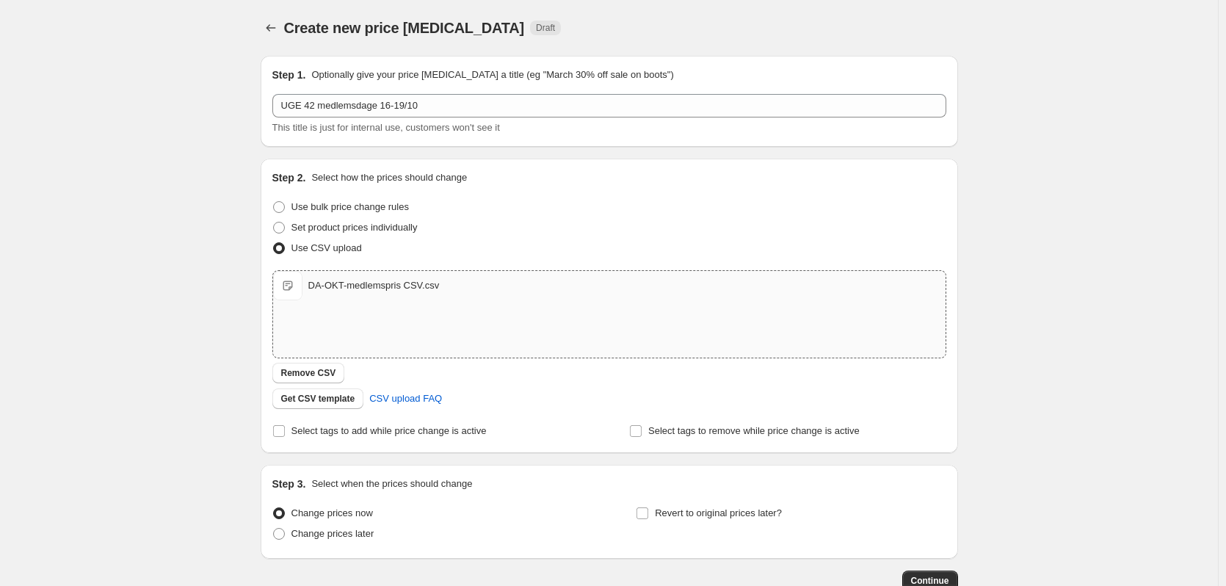
click at [337, 289] on div "DA-OKT-medlemspris CSV.csv" at bounding box center [373, 285] width 131 height 15
click at [327, 372] on span "Remove CSV" at bounding box center [308, 373] width 55 height 12
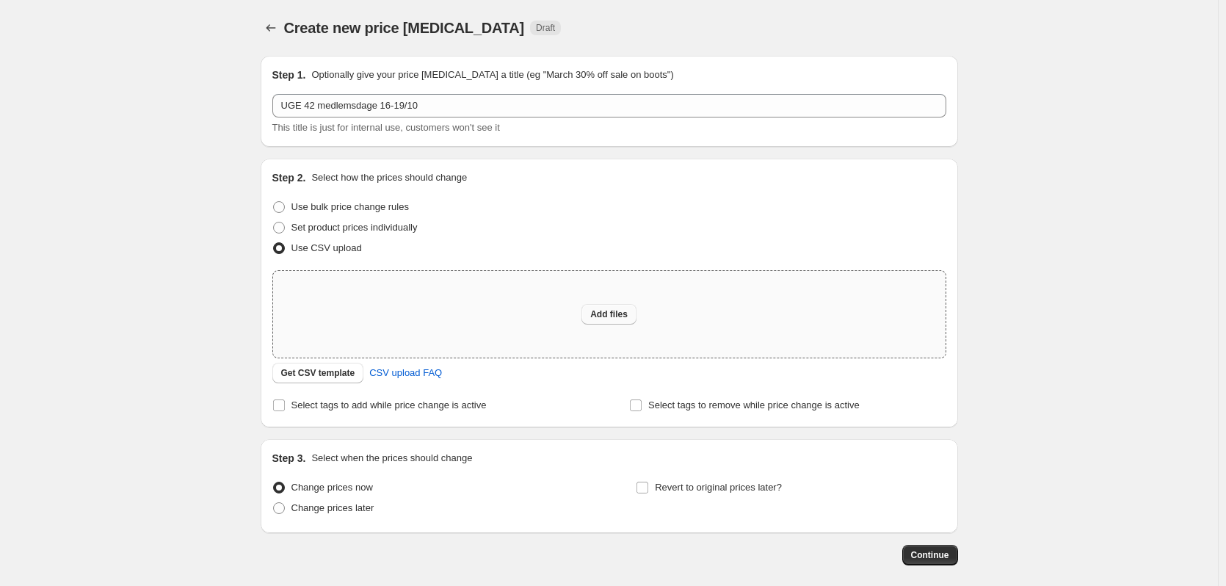
click at [635, 314] on button "Add files" at bounding box center [609, 314] width 55 height 21
type input "C:\fakepath\UGE 42 - medlemsdage CSV.csv"
click at [618, 325] on div "Add files" at bounding box center [609, 314] width 673 height 87
type input "C:\fakepath\UGE 42 - medlemsdage CSV.csv"
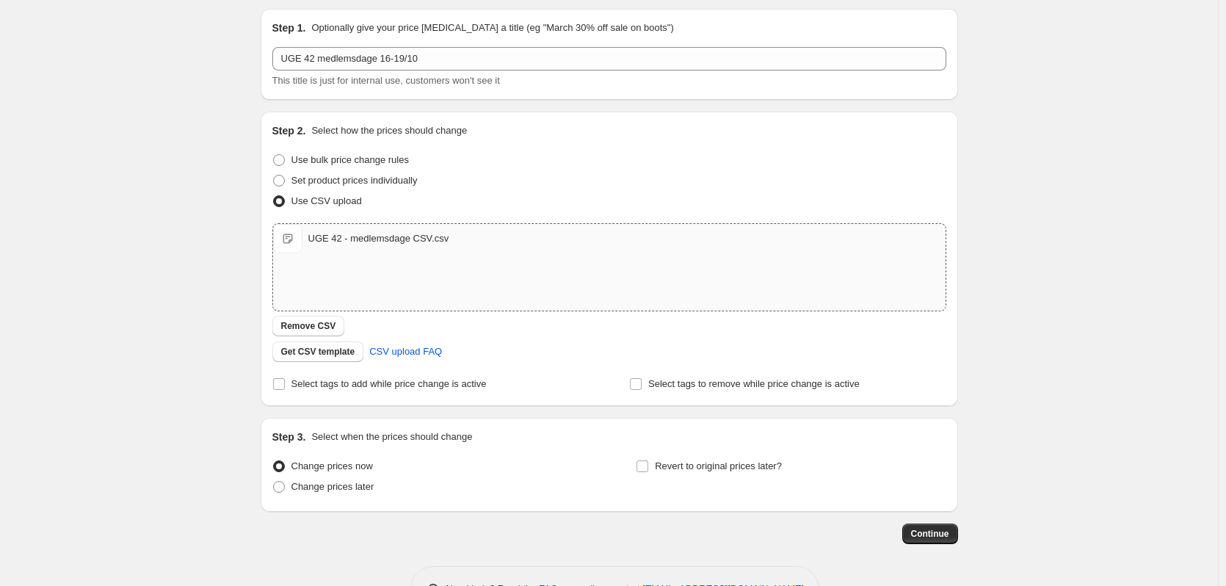
scroll to position [95, 0]
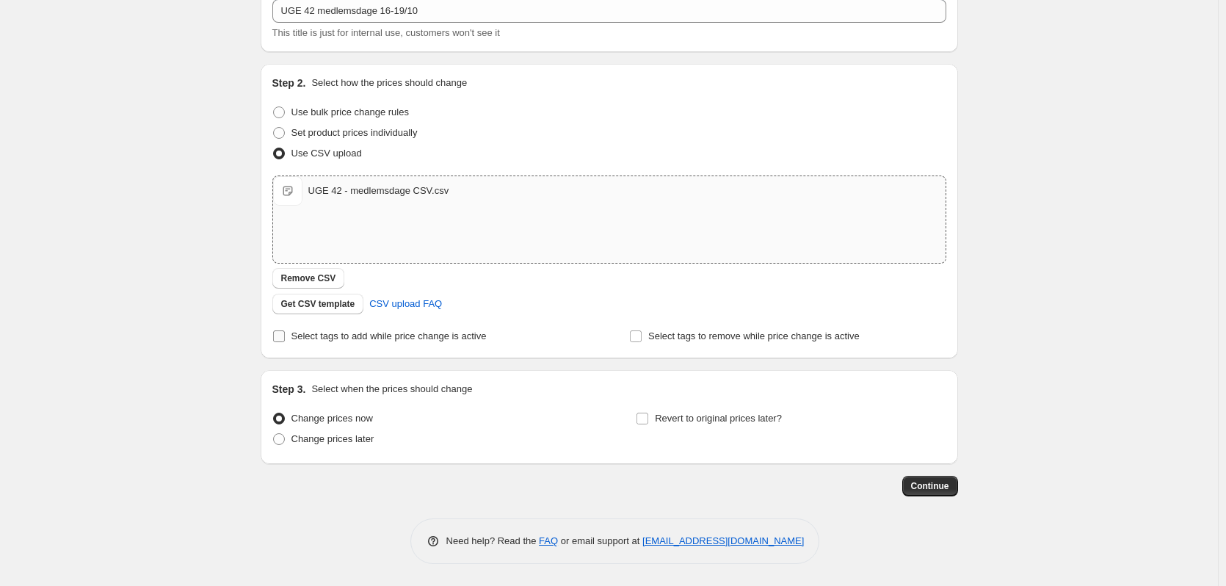
click at [325, 337] on span "Select tags to add while price change is active" at bounding box center [389, 335] width 195 height 11
click at [285, 337] on input "Select tags to add while price change is active" at bounding box center [279, 336] width 12 height 12
checkbox input "true"
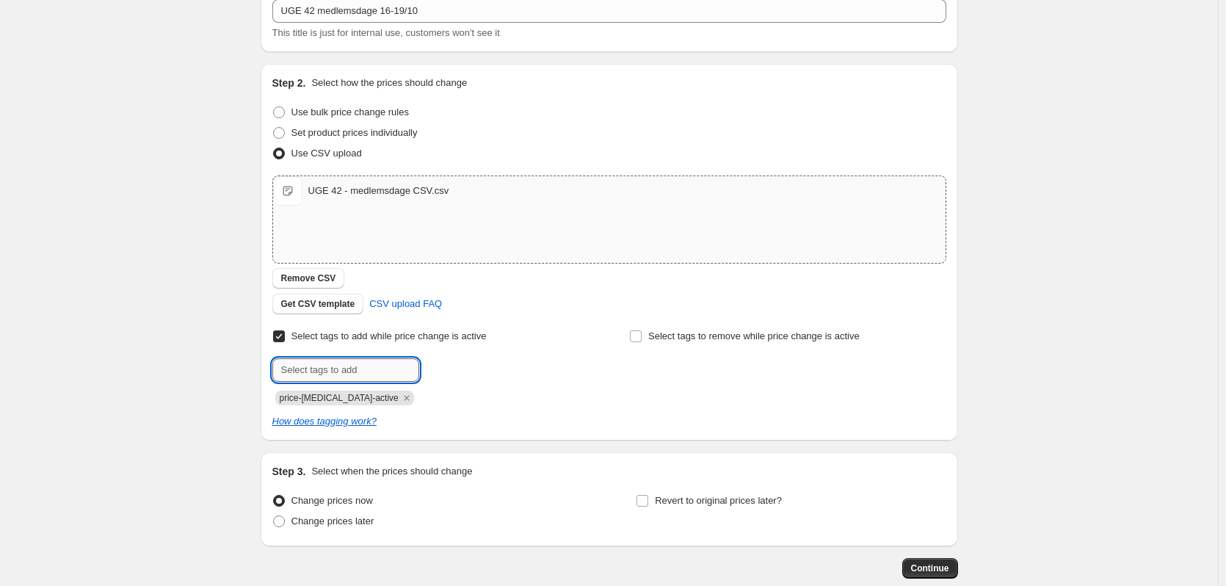
click at [361, 360] on input "text" at bounding box center [345, 369] width 147 height 23
type input "medlemspris"
click at [493, 366] on span "medlemspris" at bounding box center [478, 368] width 54 height 10
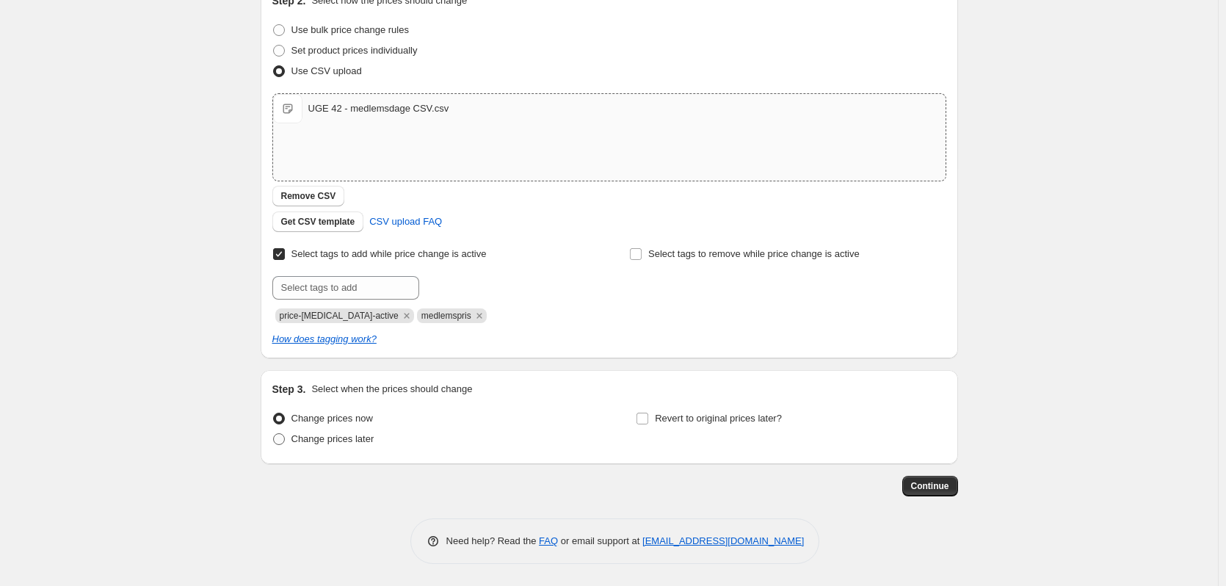
click at [321, 441] on span "Change prices later" at bounding box center [333, 438] width 83 height 11
click at [274, 434] on input "Change prices later" at bounding box center [273, 433] width 1 height 1
radio input "true"
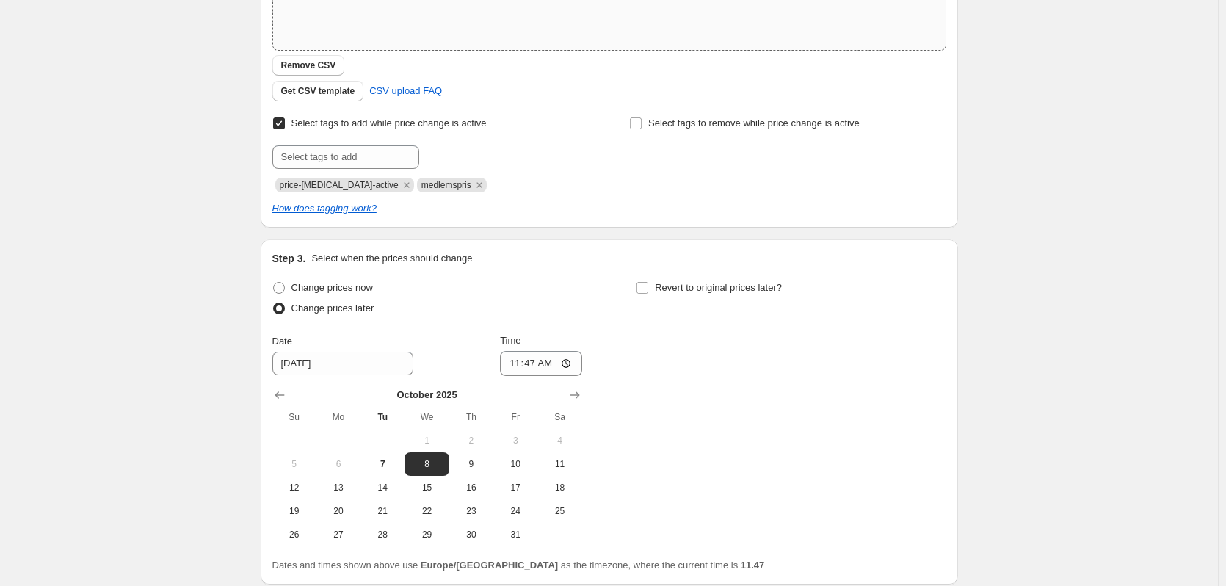
scroll to position [428, 0]
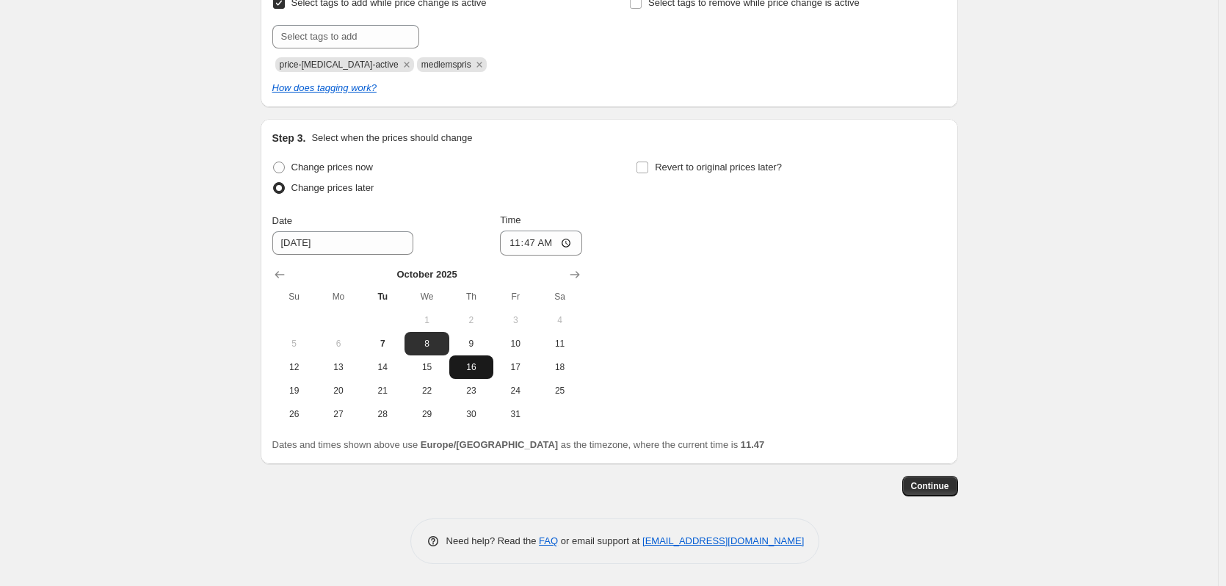
click at [472, 372] on span "16" at bounding box center [471, 367] width 32 height 12
type input "[DATE]"
click at [538, 243] on input "11:47" at bounding box center [541, 243] width 82 height 25
type input "00:01"
click at [722, 162] on span "Revert to original prices later?" at bounding box center [718, 167] width 127 height 11
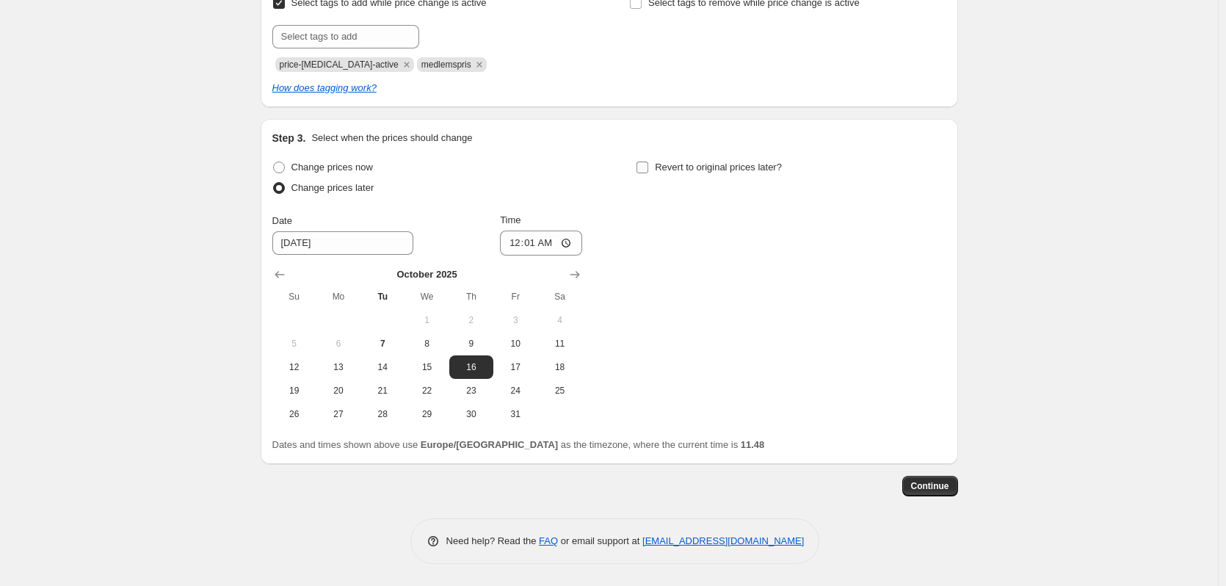
click at [648, 162] on input "Revert to original prices later?" at bounding box center [643, 168] width 12 height 12
checkbox input "true"
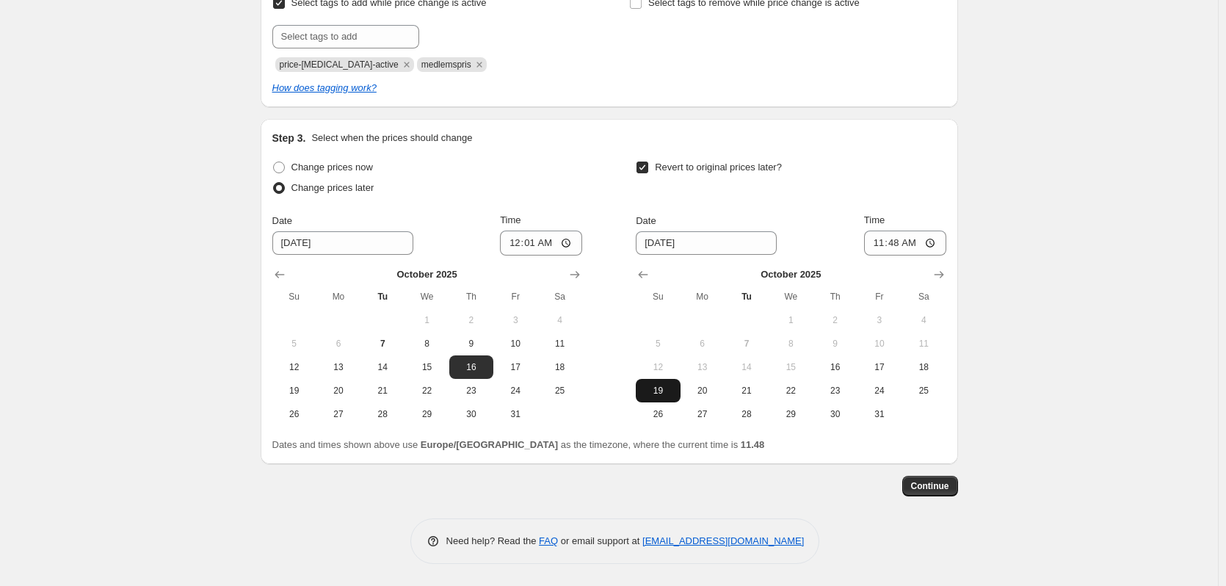
click at [673, 394] on span "19" at bounding box center [658, 391] width 32 height 12
type input "[DATE]"
click at [905, 243] on input "11:48" at bounding box center [905, 243] width 82 height 25
type input "23:59"
click at [940, 485] on span "Continue" at bounding box center [930, 486] width 38 height 12
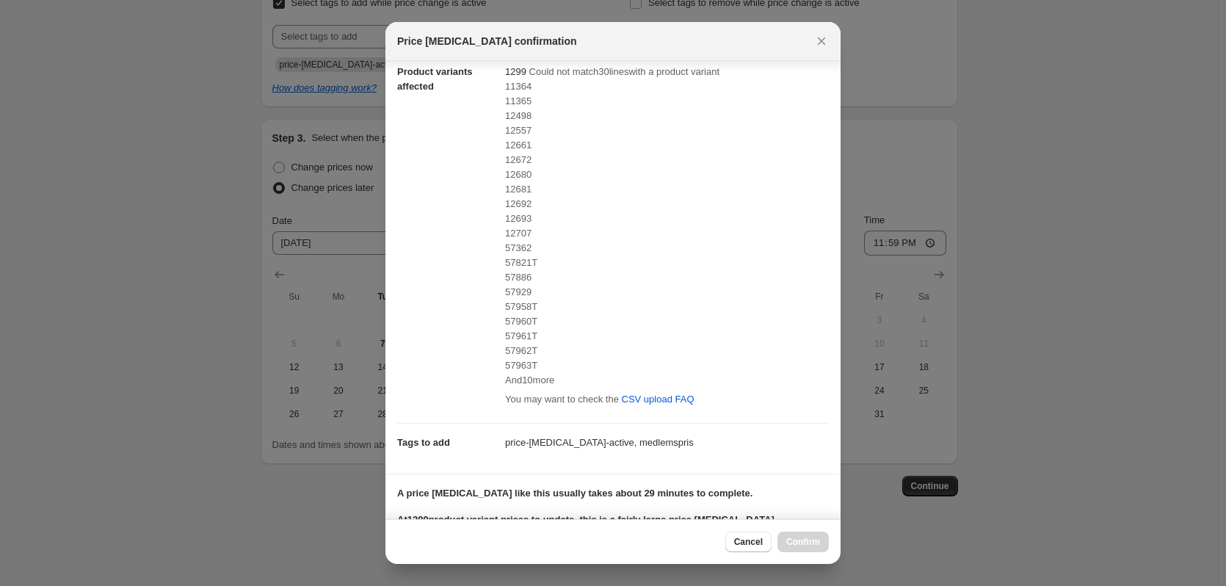
scroll to position [73, 0]
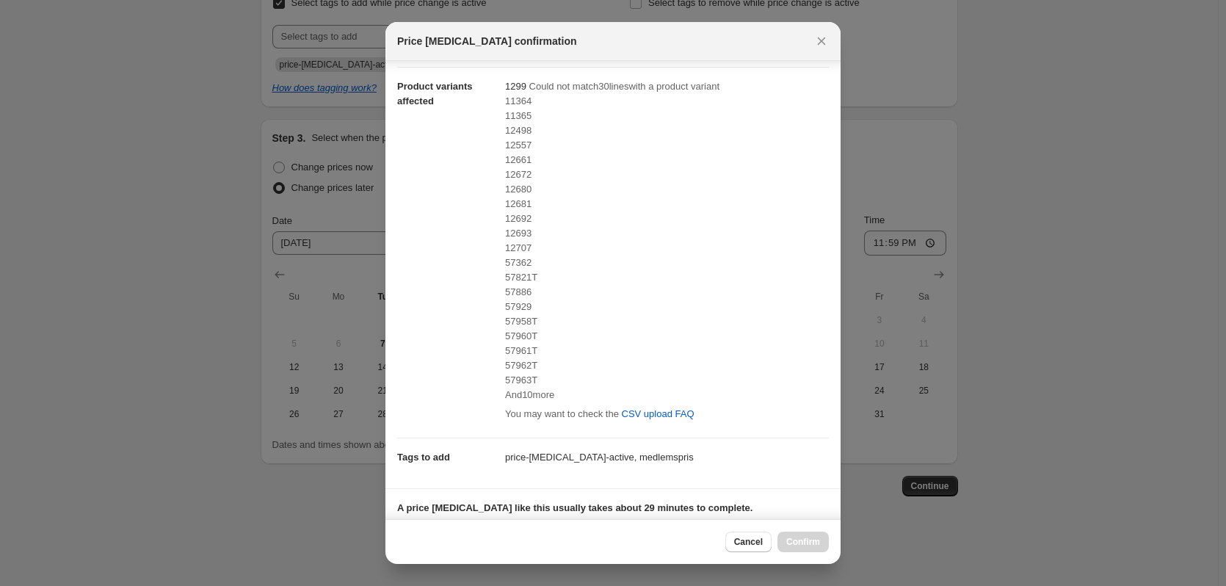
click at [548, 396] on span "And 10 more" at bounding box center [529, 394] width 49 height 11
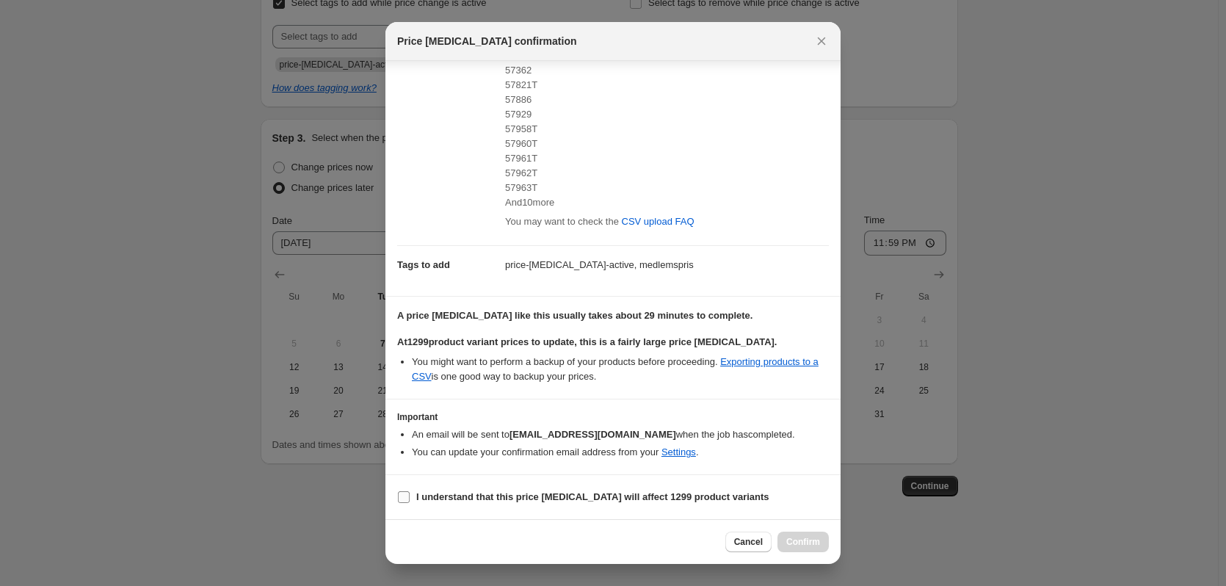
click at [482, 496] on b "I understand that this price [MEDICAL_DATA] will affect 1299 product variants" at bounding box center [592, 496] width 353 height 11
click at [410, 496] on input "I understand that this price [MEDICAL_DATA] will affect 1299 product variants" at bounding box center [404, 497] width 12 height 12
checkbox input "true"
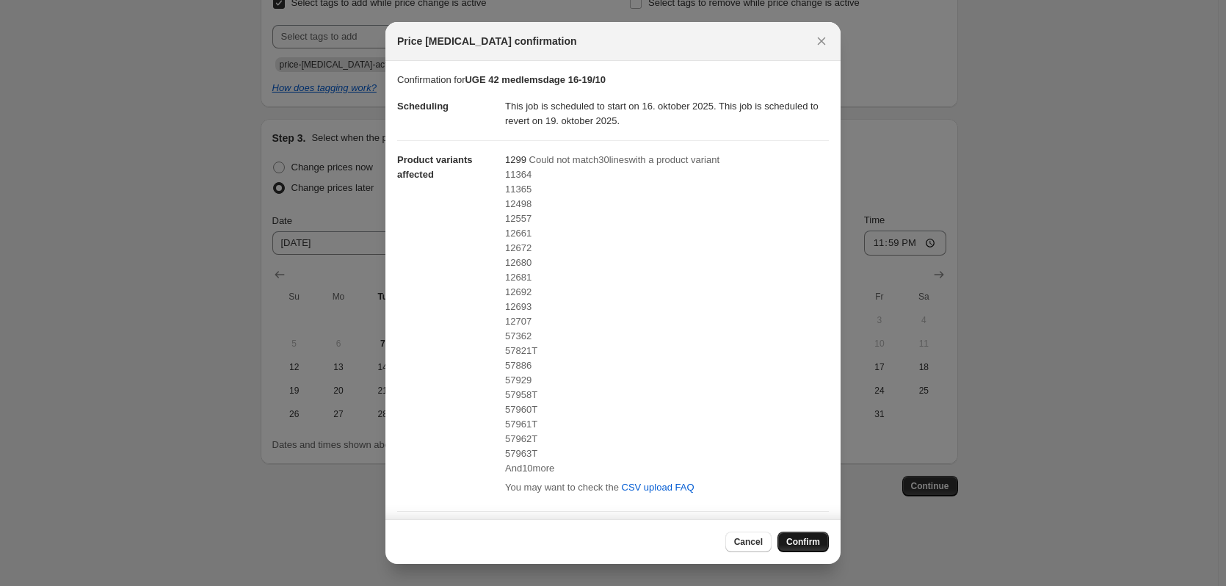
click at [796, 543] on span "Confirm" at bounding box center [803, 542] width 34 height 12
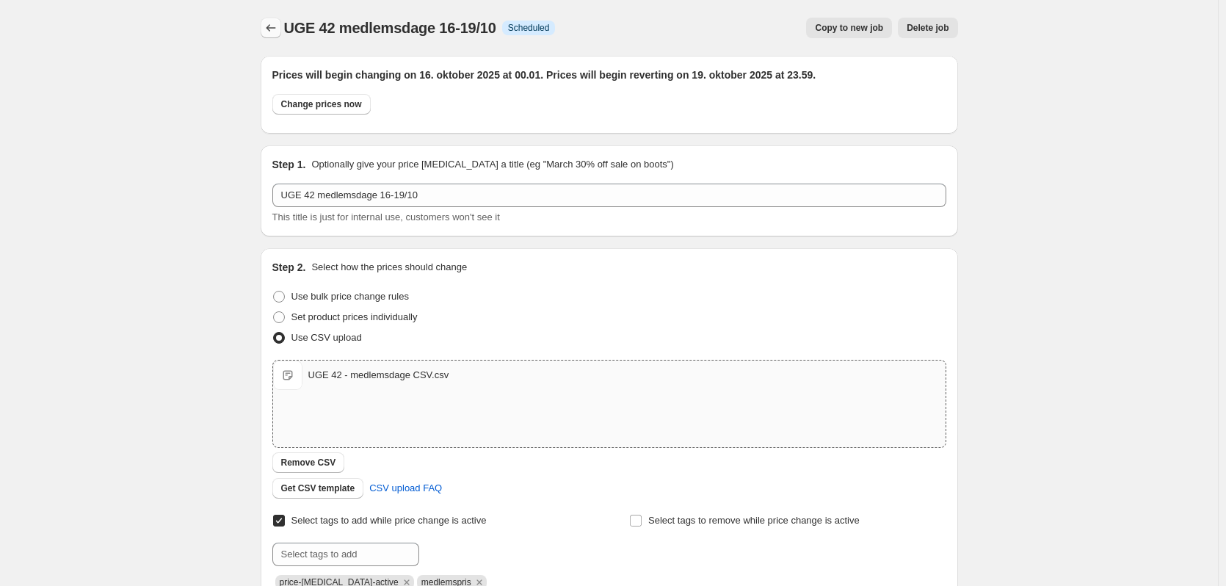
click at [272, 35] on icon "Price change jobs" at bounding box center [271, 28] width 15 height 15
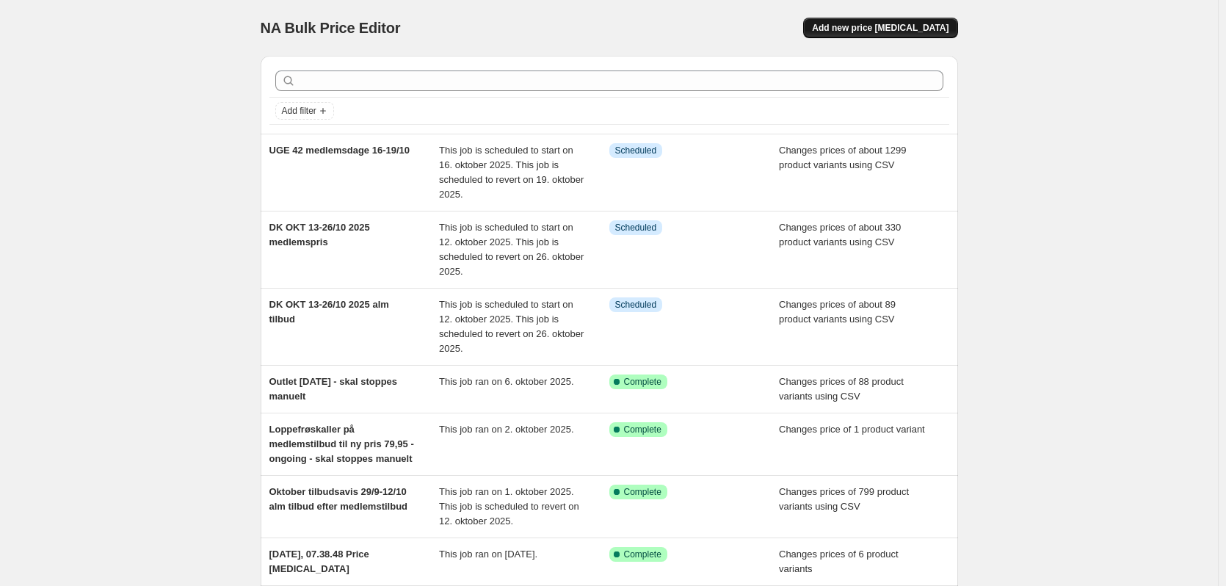
click at [884, 26] on span "Add new price [MEDICAL_DATA]" at bounding box center [880, 28] width 137 height 12
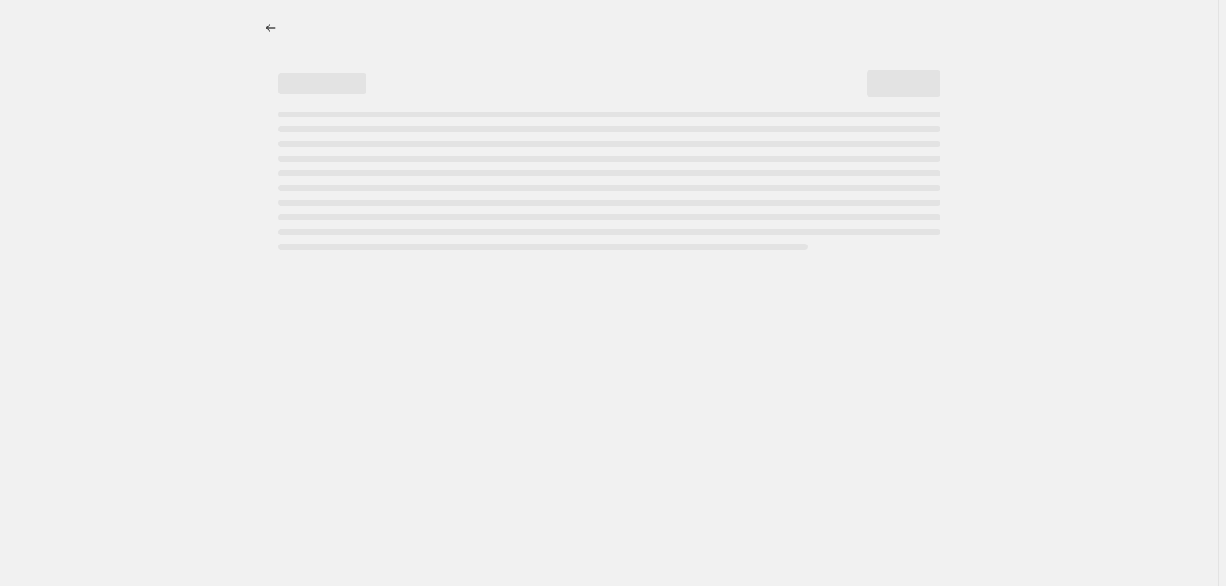
select select "percentage"
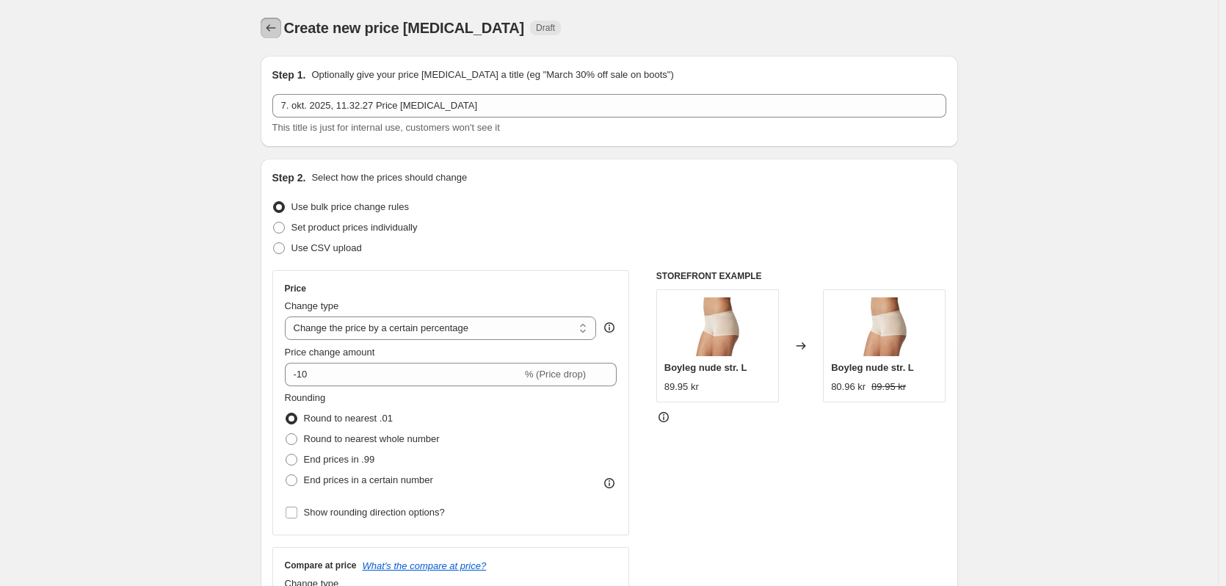
click at [278, 33] on icon "Price change jobs" at bounding box center [271, 28] width 15 height 15
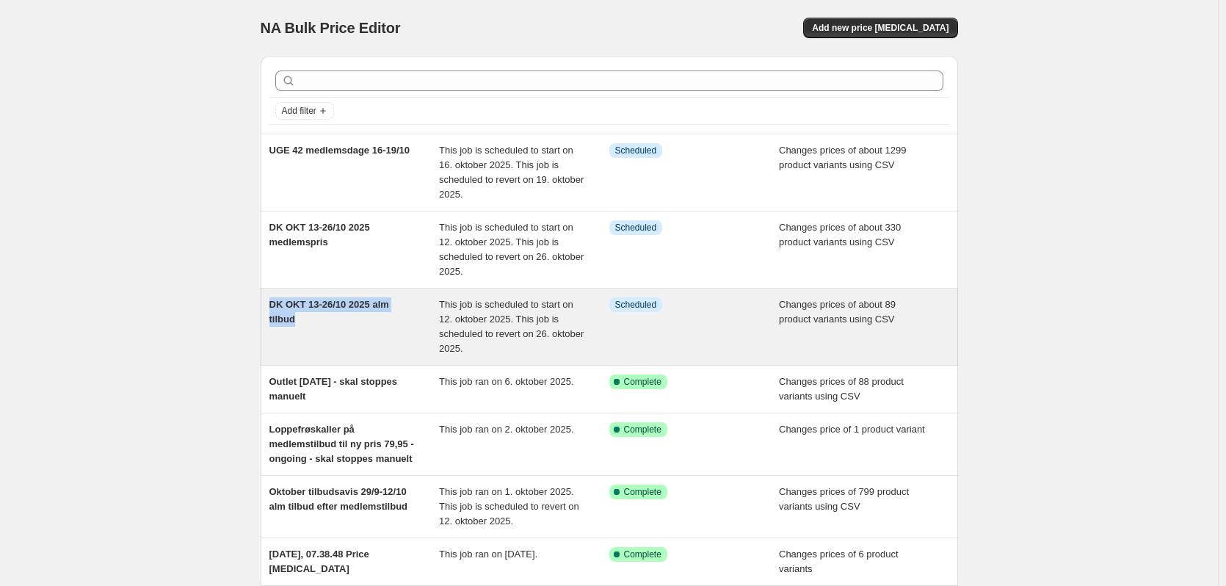
drag, startPoint x: 247, startPoint y: 304, endPoint x: 326, endPoint y: 337, distance: 85.2
click at [326, 337] on div "NA Bulk Price Editor. This page is ready NA Bulk Price Editor Add new price [ME…" at bounding box center [609, 444] width 733 height 888
copy span "DK OKT 13-26/10 2025 alm tilbud"
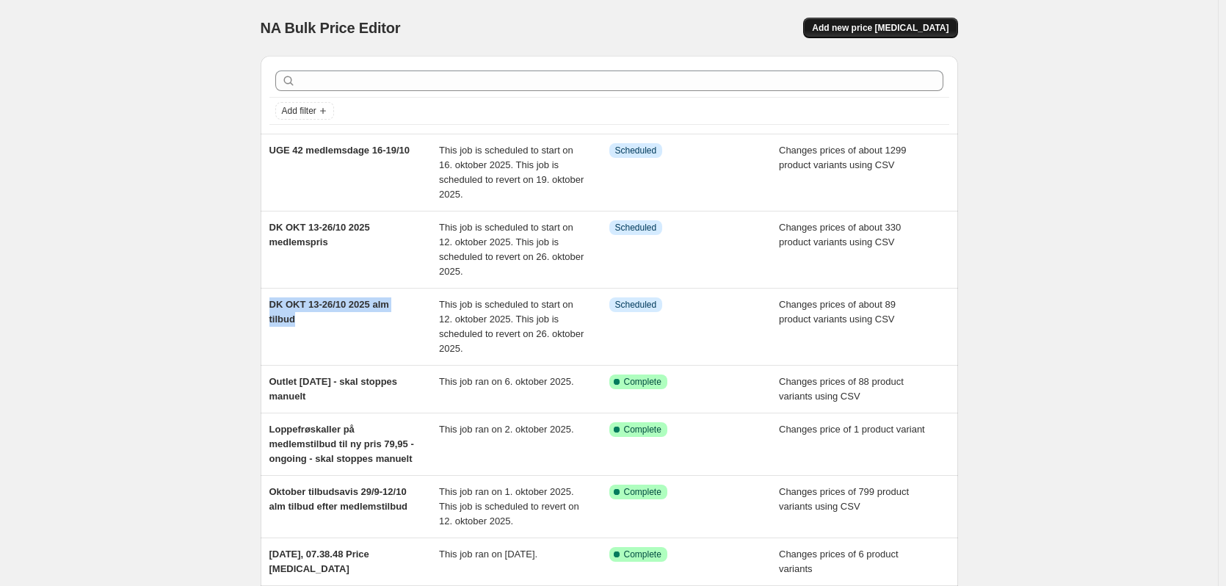
click at [910, 22] on button "Add new price [MEDICAL_DATA]" at bounding box center [880, 28] width 154 height 21
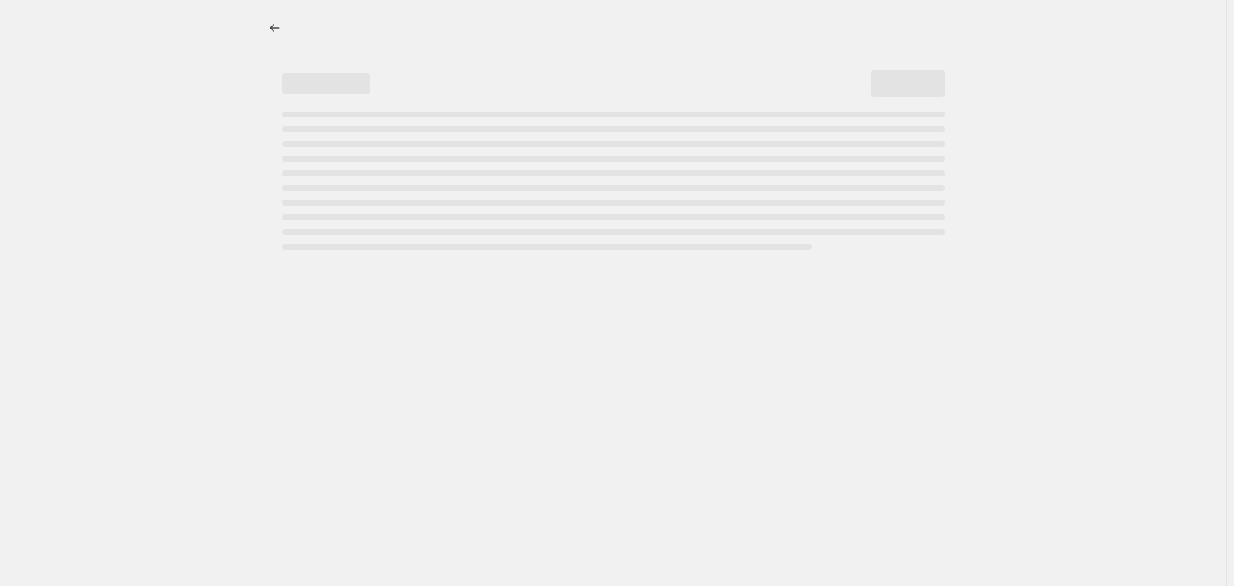
select select "percentage"
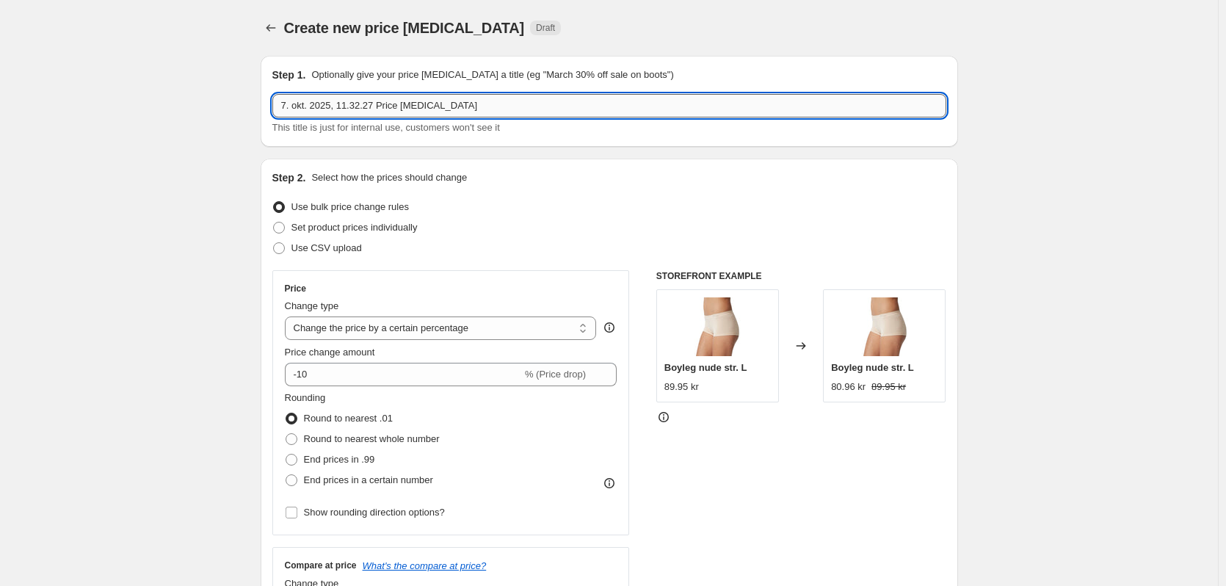
click at [417, 101] on input "7. okt. 2025, 11.32.27 Price [MEDICAL_DATA]" at bounding box center [609, 105] width 674 height 23
click at [418, 101] on input "7. okt. 2025, 11.32.27 Price [MEDICAL_DATA]" at bounding box center [609, 105] width 674 height 23
paste input "DK OKT 13-26/10 2025 alm tilbud"
drag, startPoint x: 297, startPoint y: 106, endPoint x: 276, endPoint y: 105, distance: 20.6
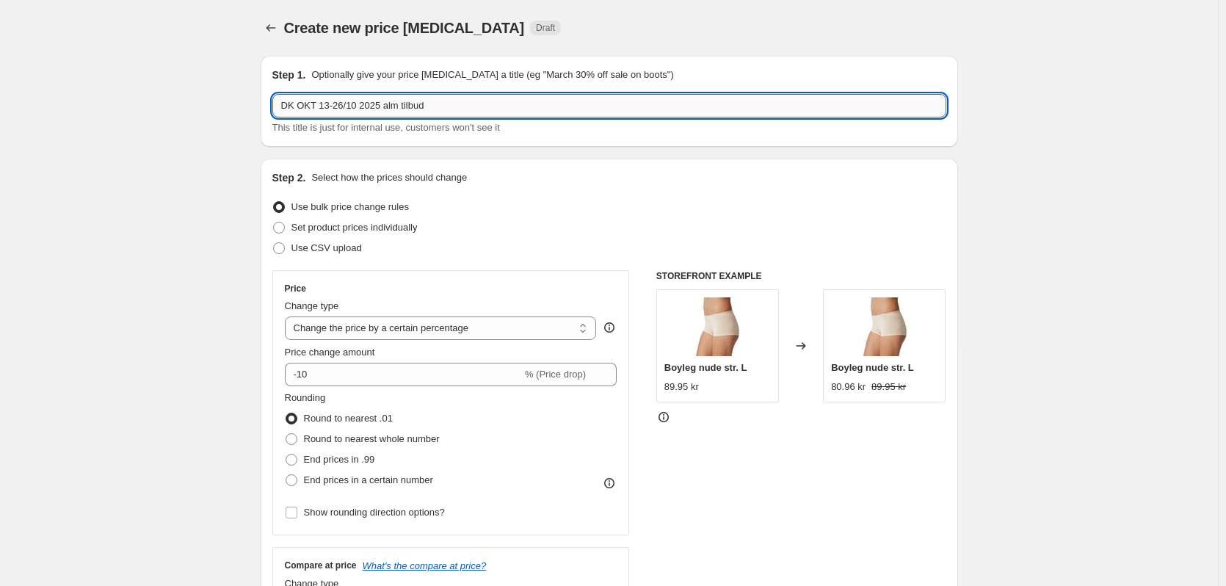
click at [271, 105] on div "Step 1. Optionally give your price [MEDICAL_DATA] a title (eg "March 30% off sa…" at bounding box center [610, 101] width 698 height 91
type input "AVIS NOV 27/10-9/11 2025 alm tilbud"
click at [350, 251] on span "Use CSV upload" at bounding box center [327, 247] width 70 height 11
click at [274, 243] on input "Use CSV upload" at bounding box center [273, 242] width 1 height 1
radio input "true"
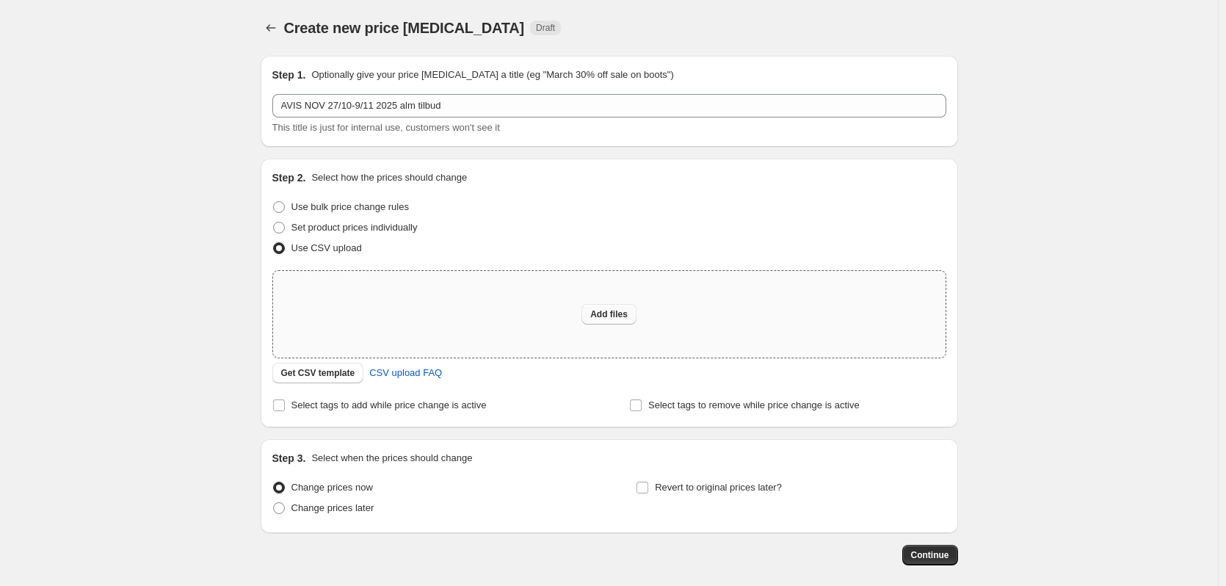
click at [611, 319] on span "Add files" at bounding box center [608, 314] width 37 height 12
type input "C:\fakepath\AVIS-NOV-almTILBUD CSV.csv"
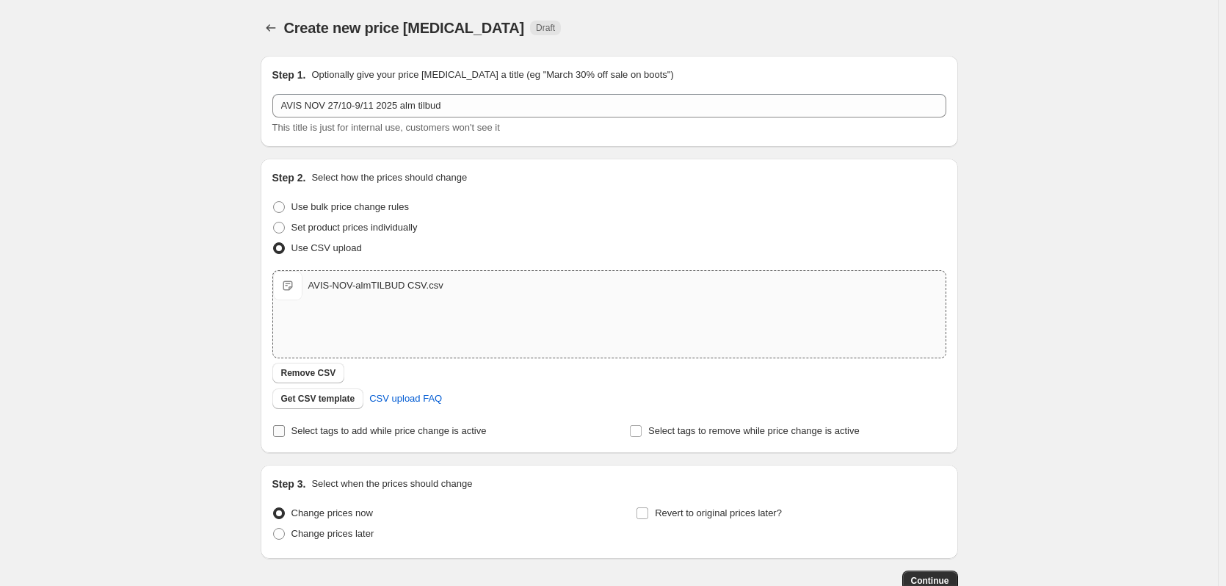
click at [316, 433] on span "Select tags to add while price change is active" at bounding box center [389, 430] width 195 height 11
click at [285, 433] on input "Select tags to add while price change is active" at bounding box center [279, 431] width 12 height 12
checkbox input "true"
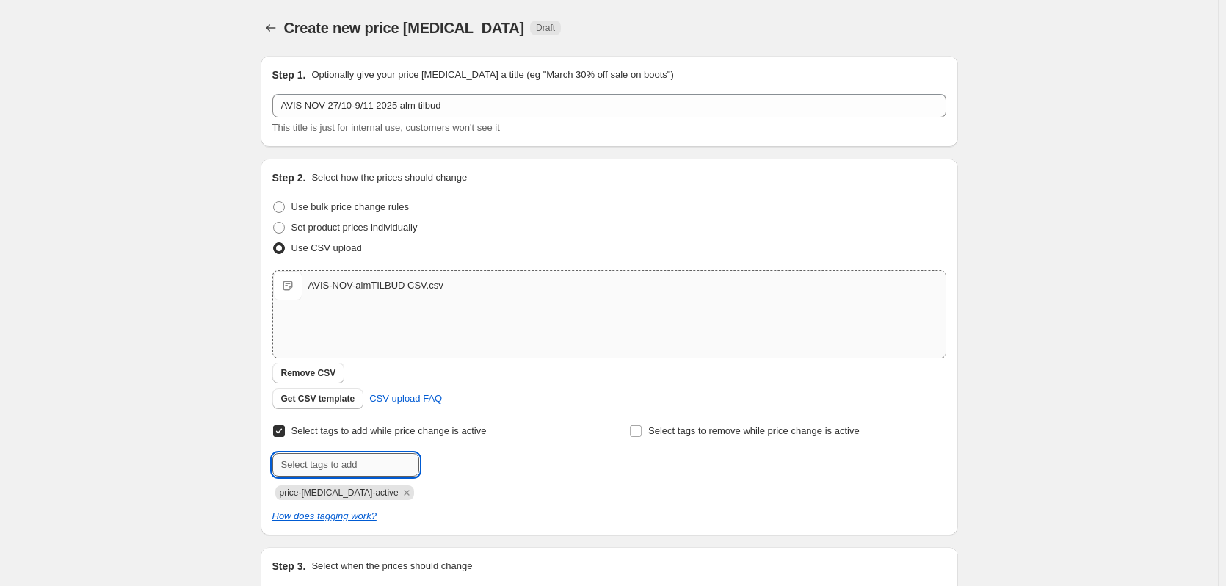
click at [341, 461] on input "text" at bounding box center [345, 464] width 147 height 23
type input "tilbudsavis"
click at [477, 469] on button "Add tilbudsavis" at bounding box center [464, 463] width 83 height 21
click at [377, 466] on input "text" at bounding box center [345, 464] width 147 height 23
type input "tilbud"
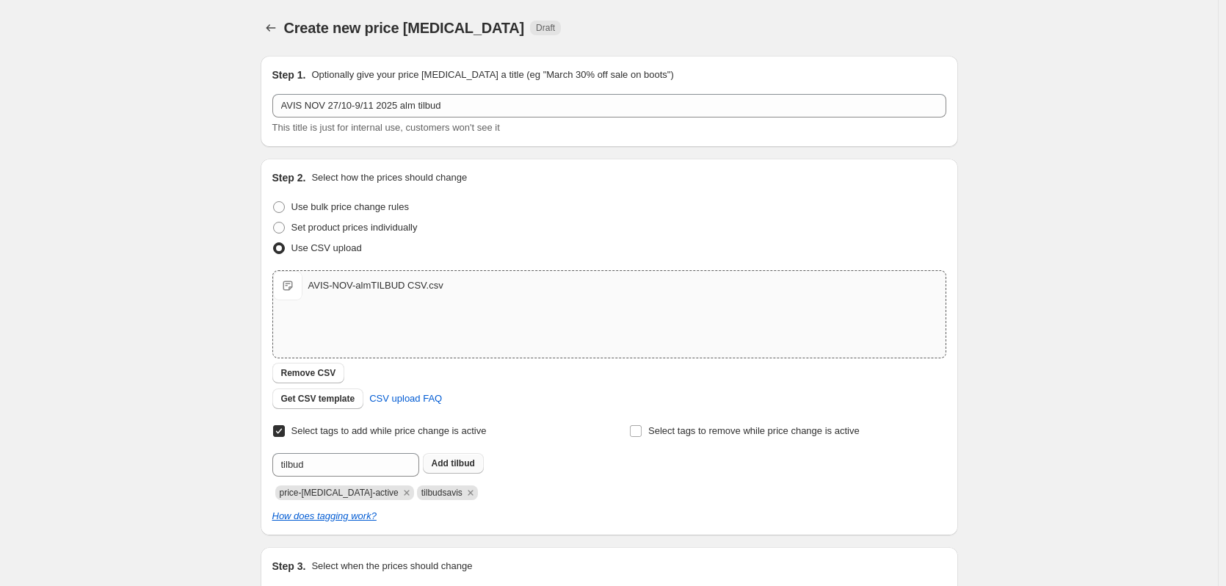
click at [460, 464] on span "tilbud" at bounding box center [463, 463] width 24 height 10
click at [151, 444] on div "Create new price [MEDICAL_DATA]. This page is ready Create new price [MEDICAL_D…" at bounding box center [609, 381] width 1218 height 763
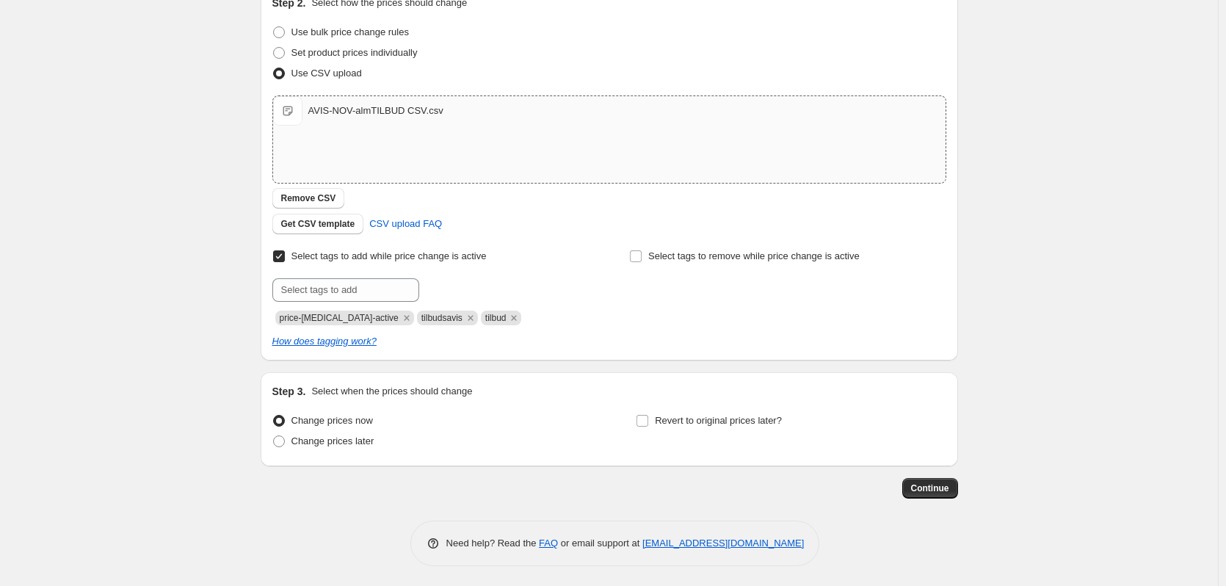
scroll to position [177, 0]
click at [322, 441] on span "Change prices later" at bounding box center [333, 438] width 83 height 11
click at [274, 434] on input "Change prices later" at bounding box center [273, 433] width 1 height 1
radio input "true"
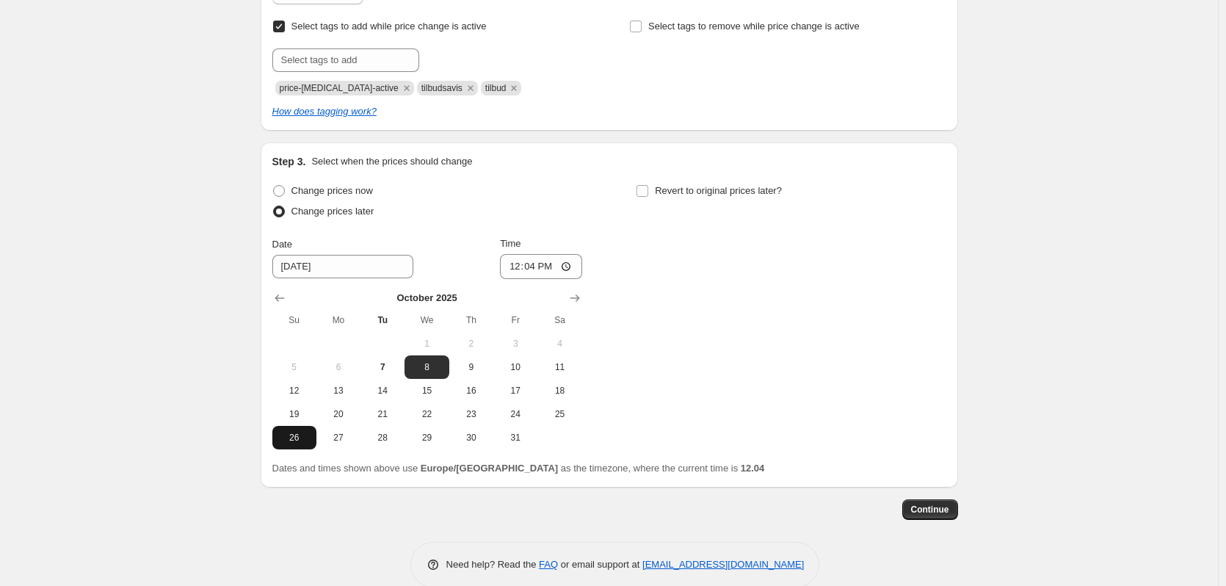
scroll to position [428, 0]
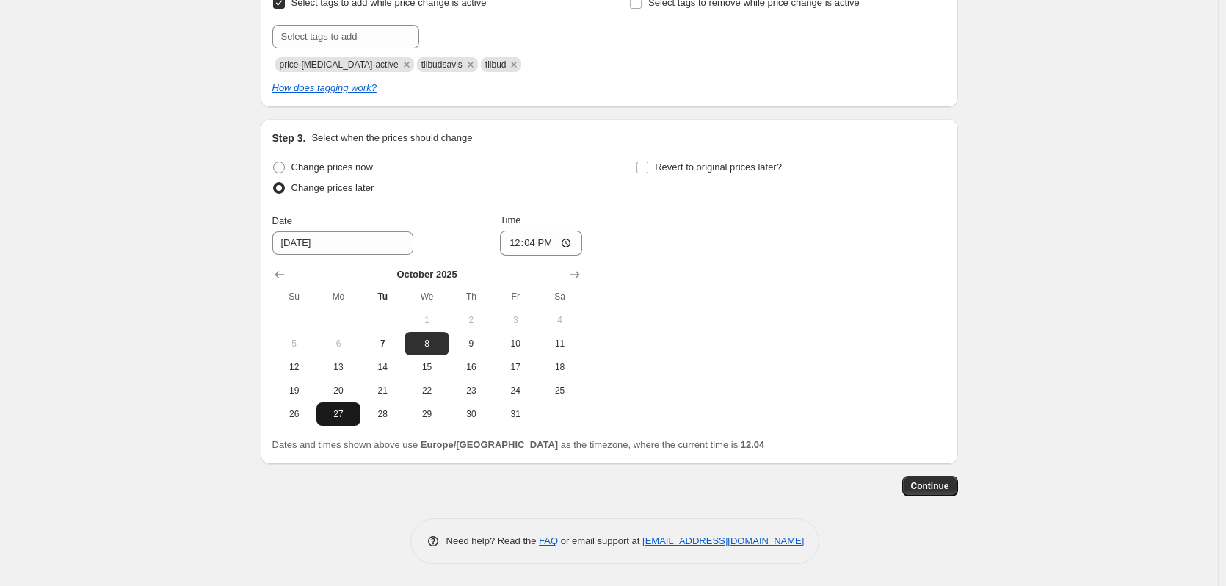
click at [320, 417] on button "27" at bounding box center [338, 413] width 44 height 23
type input "[DATE]"
click at [533, 240] on input "12:04" at bounding box center [541, 243] width 82 height 25
type input "00:01"
click at [707, 151] on div "Step 3. Select when the prices should change Change prices now Change prices la…" at bounding box center [609, 292] width 674 height 322
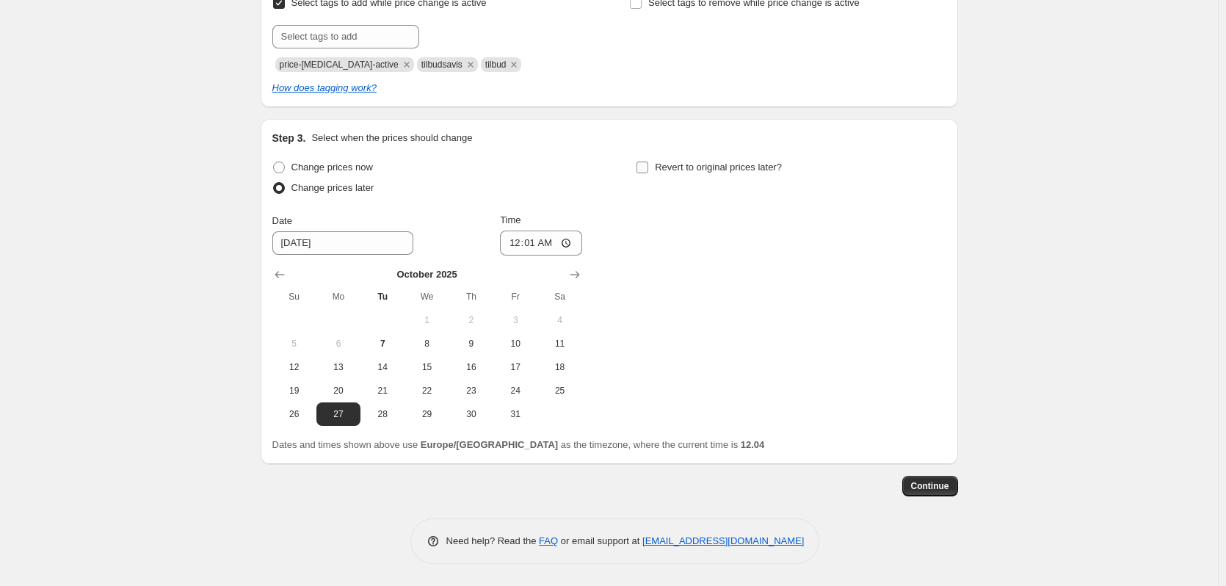
click at [709, 165] on span "Revert to original prices later?" at bounding box center [718, 167] width 127 height 11
click at [648, 165] on input "Revert to original prices later?" at bounding box center [643, 168] width 12 height 12
checkbox input "true"
click at [936, 277] on icon "Show next month, November 2025" at bounding box center [939, 274] width 15 height 15
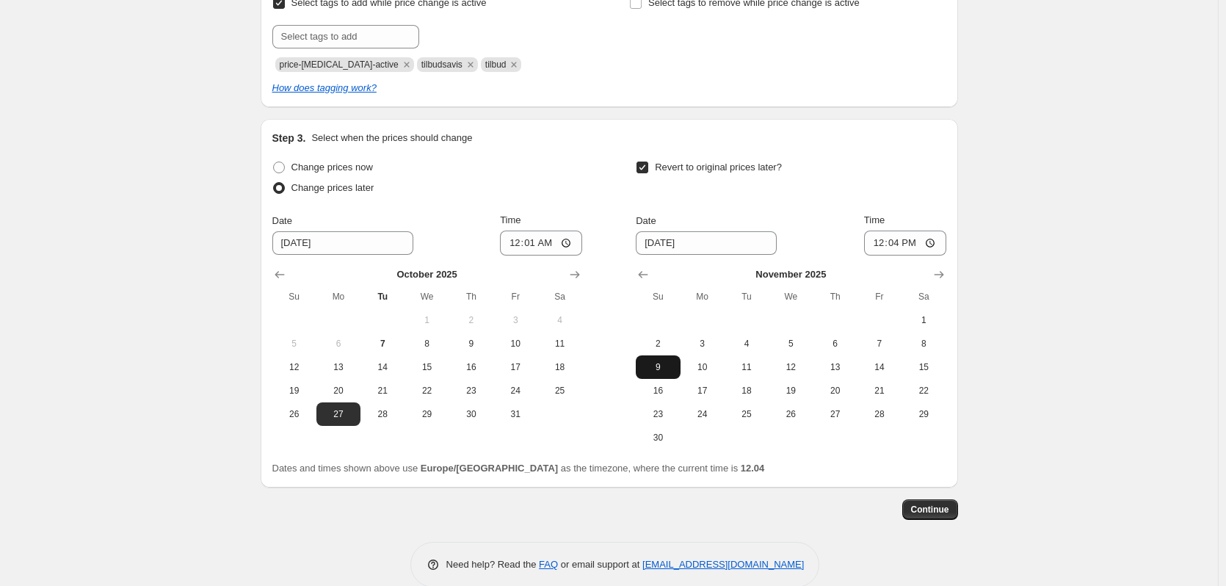
click at [667, 376] on button "9" at bounding box center [658, 366] width 44 height 23
type input "[DATE]"
click at [899, 242] on input "12:04" at bounding box center [905, 243] width 82 height 25
type input "23:59"
click at [924, 510] on span "Continue" at bounding box center [930, 510] width 38 height 12
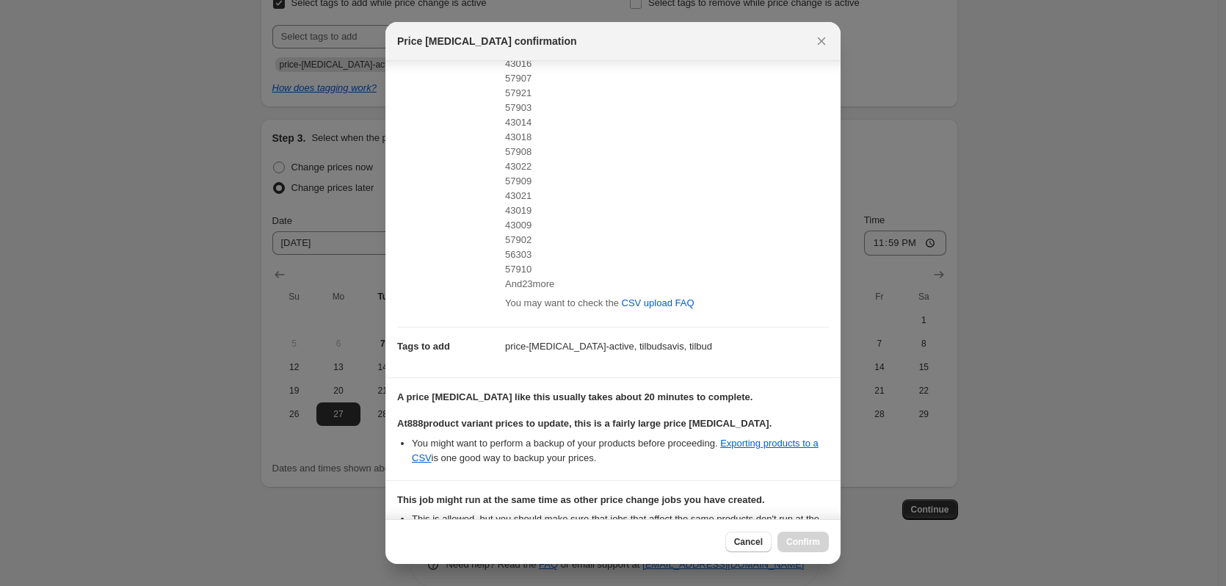
scroll to position [357, 0]
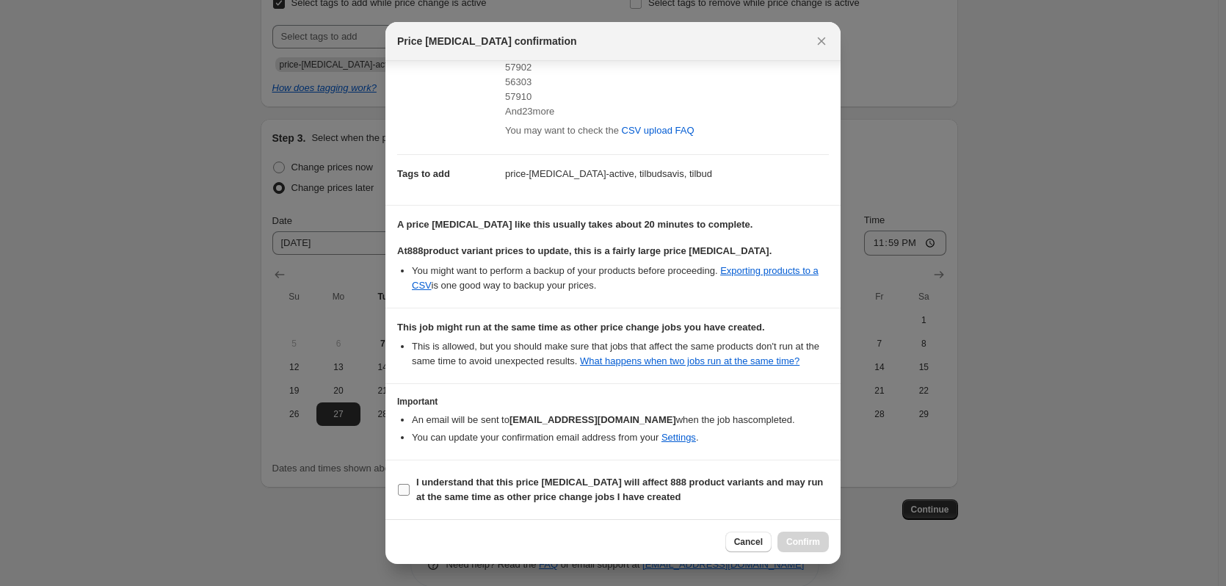
click at [404, 485] on input "I understand that this price [MEDICAL_DATA] will affect 888 product variants an…" at bounding box center [404, 490] width 12 height 12
checkbox input "true"
click at [794, 547] on button "Confirm" at bounding box center [803, 542] width 51 height 21
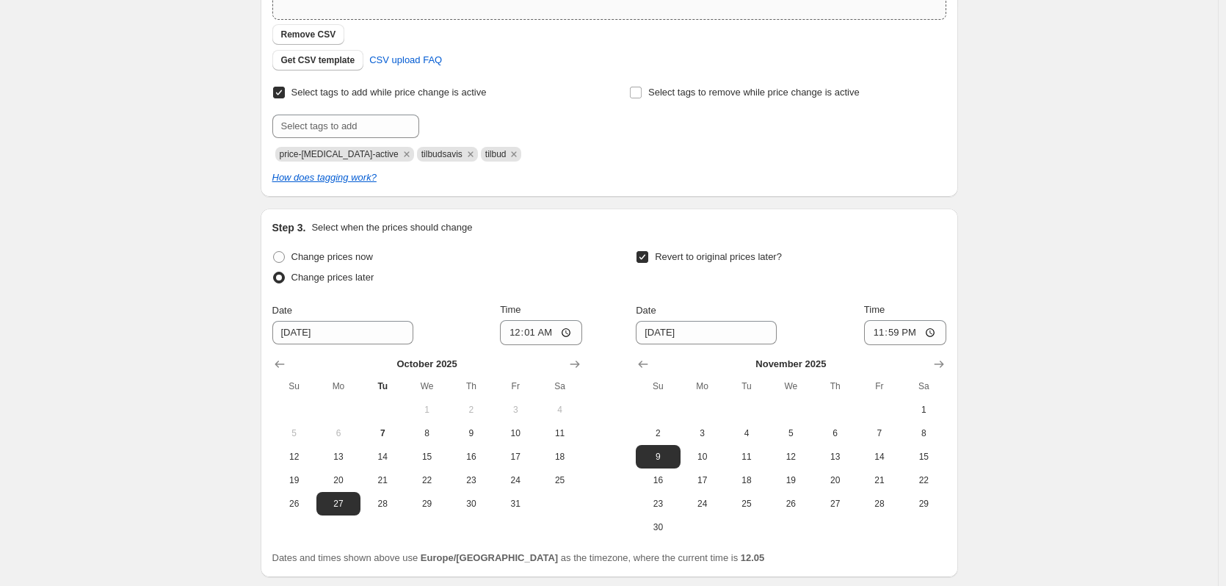
click at [1064, 299] on div "AVIS NOV 27/10-9/11 2025 alm tilbud. This page is ready AVIS NOV 27/10-9/11 202…" at bounding box center [609, 135] width 1218 height 1127
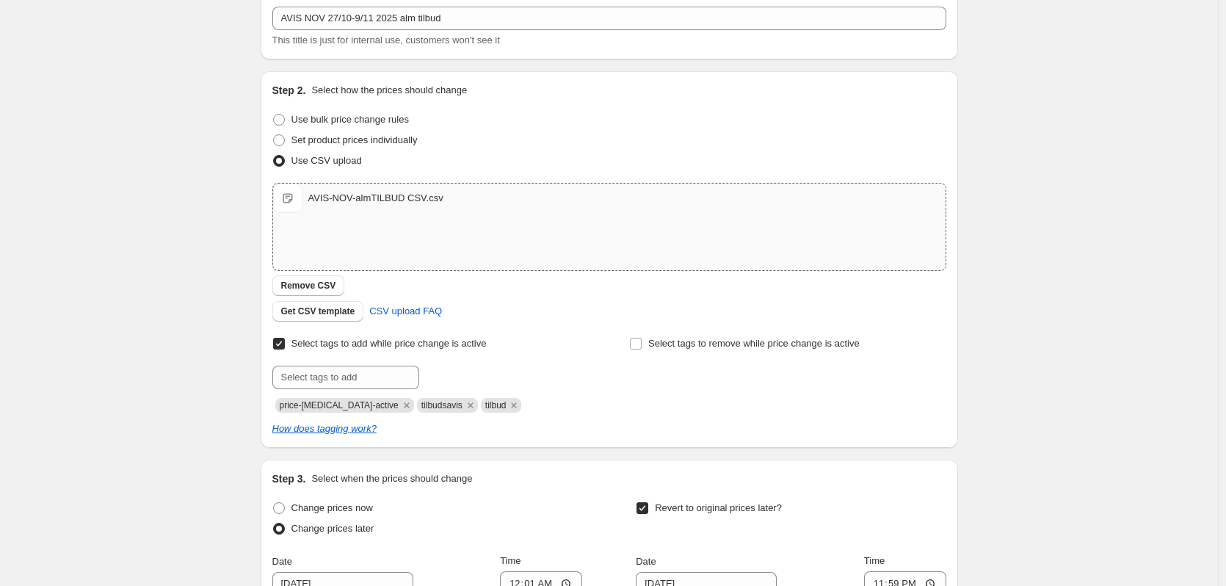
scroll to position [0, 0]
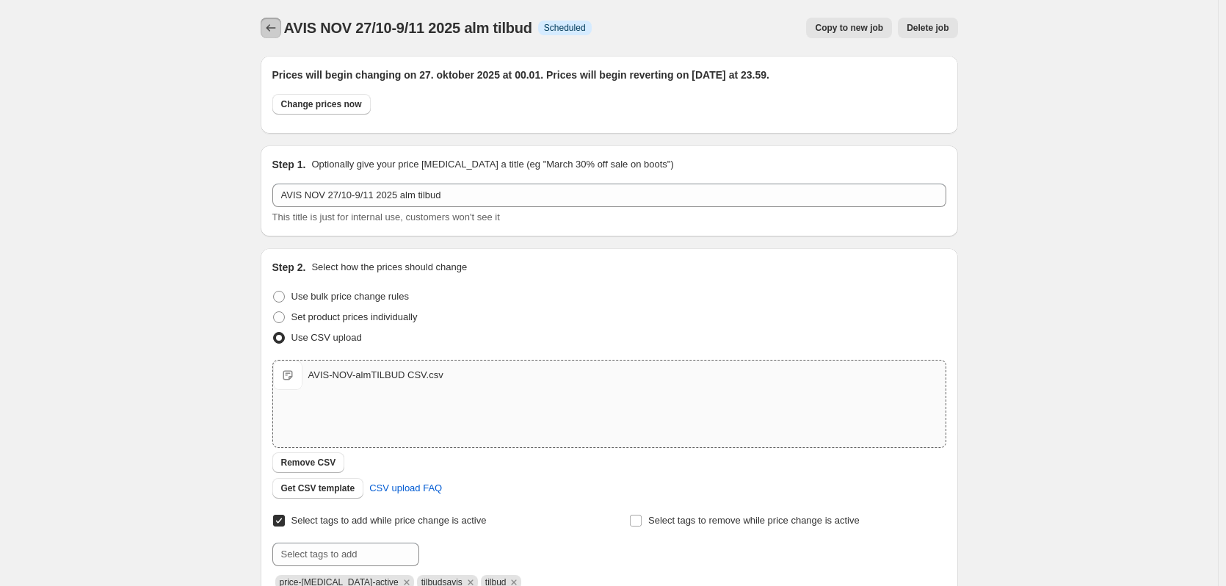
click at [278, 19] on button "Price change jobs" at bounding box center [271, 28] width 21 height 21
